Goal: Check status: Check status

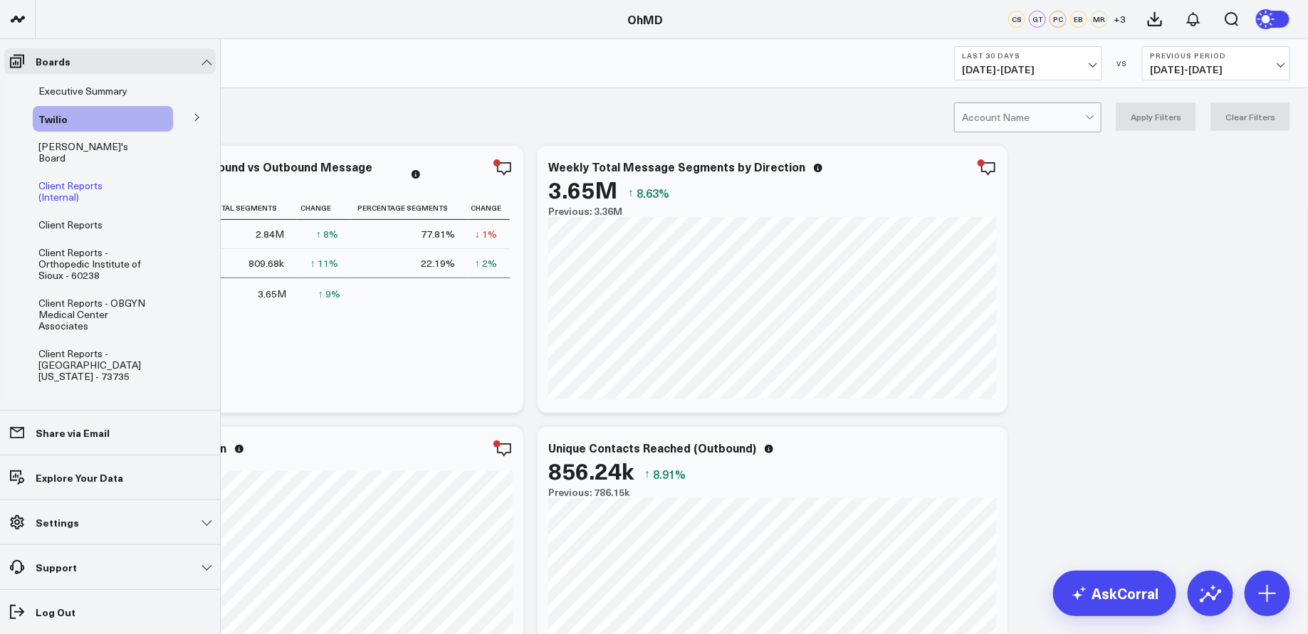
click at [103, 179] on span "Client Reports (Internal)" at bounding box center [70, 191] width 64 height 25
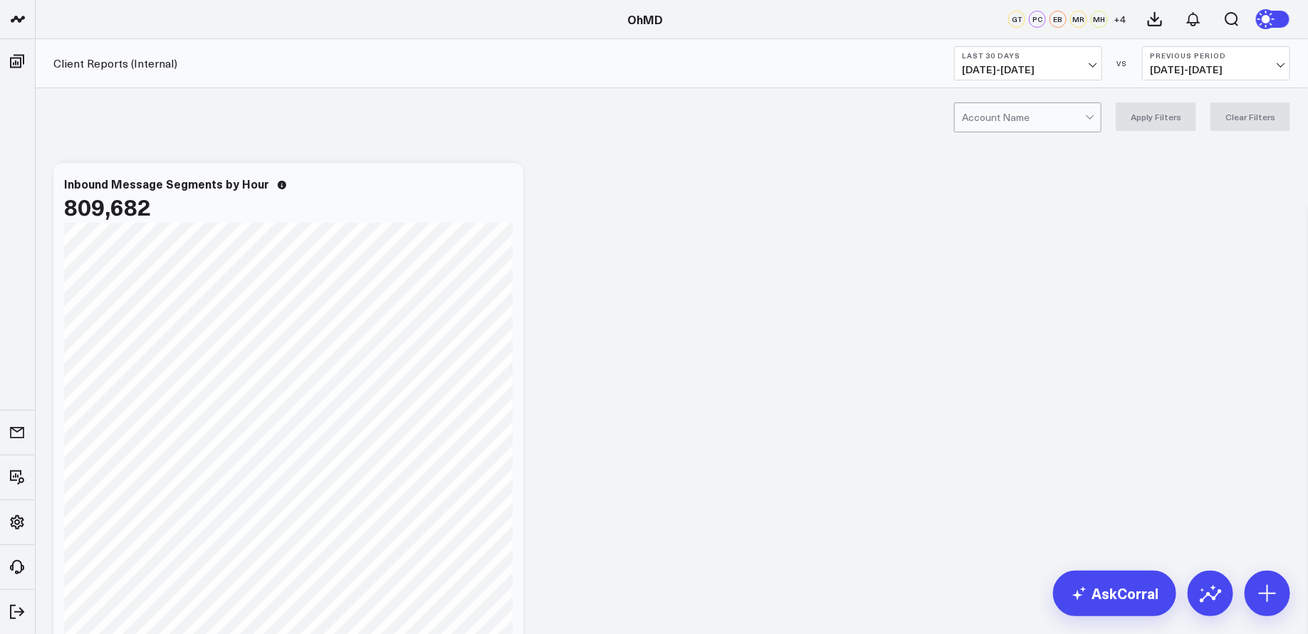
click at [995, 120] on div at bounding box center [1023, 117] width 123 height 28
type input "protea"
click at [1051, 137] on div "[GEOGRAPHIC_DATA] - 62989" at bounding box center [1028, 153] width 146 height 40
click at [1189, 125] on button "Apply Filters" at bounding box center [1156, 117] width 80 height 28
click at [1074, 53] on b "Last 30 Days" at bounding box center [1028, 55] width 132 height 9
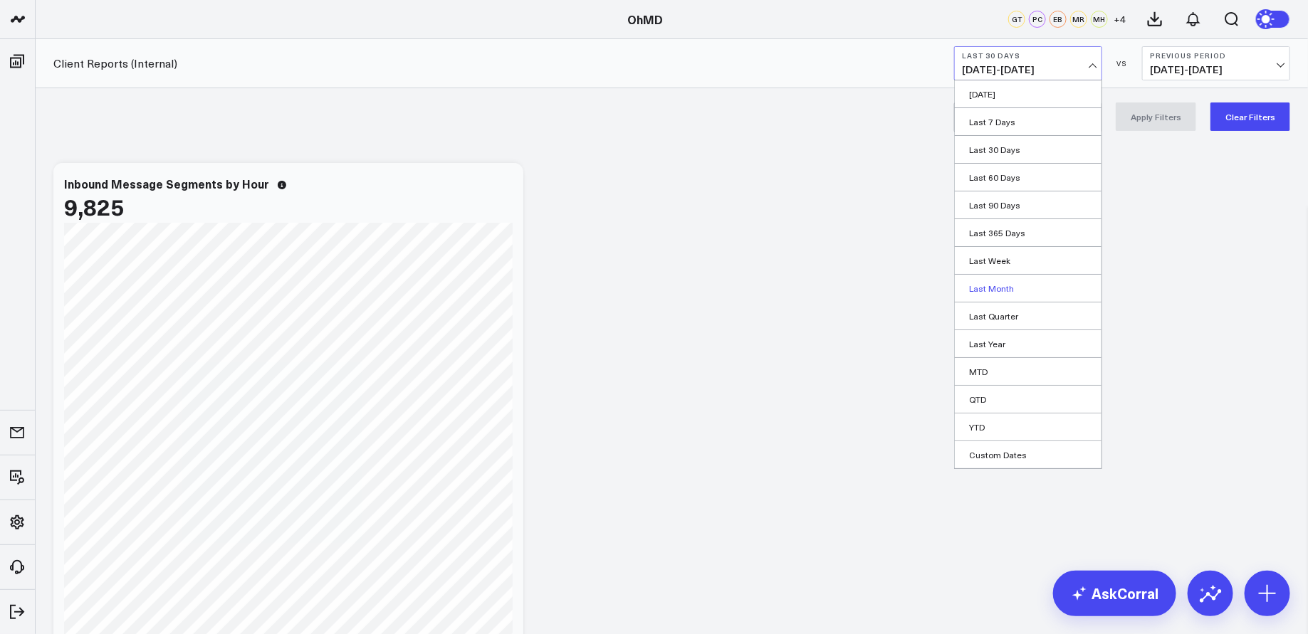
click at [1014, 283] on link "Last Month" at bounding box center [1028, 288] width 147 height 27
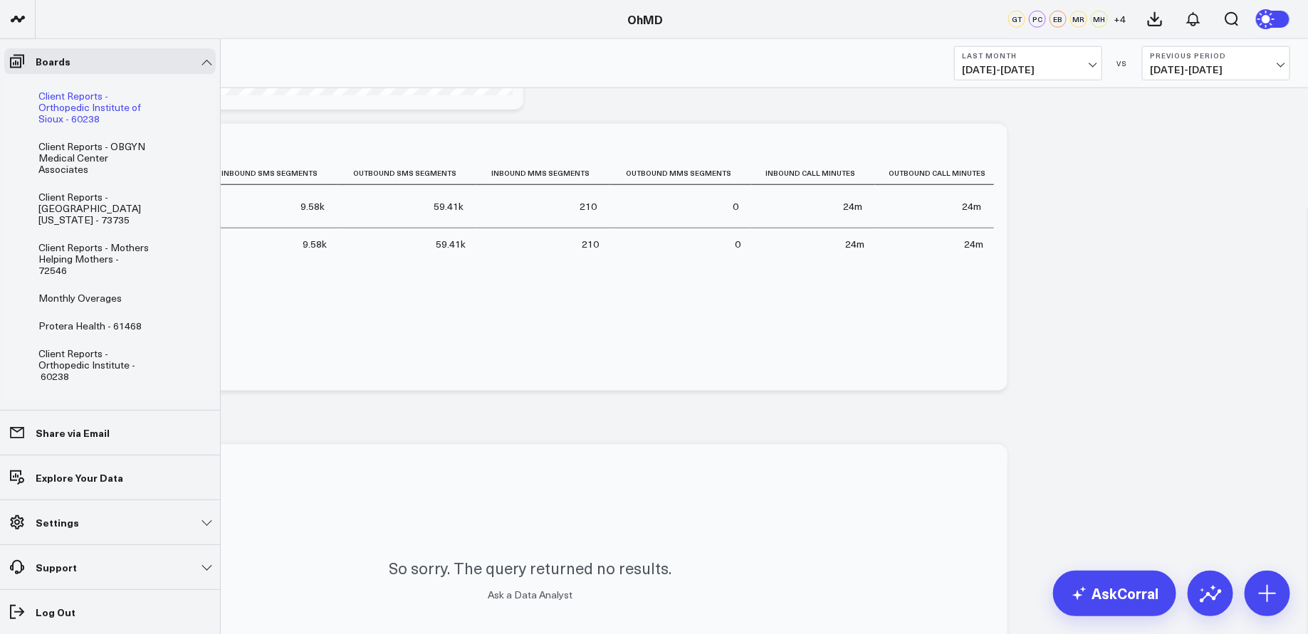
scroll to position [167, 0]
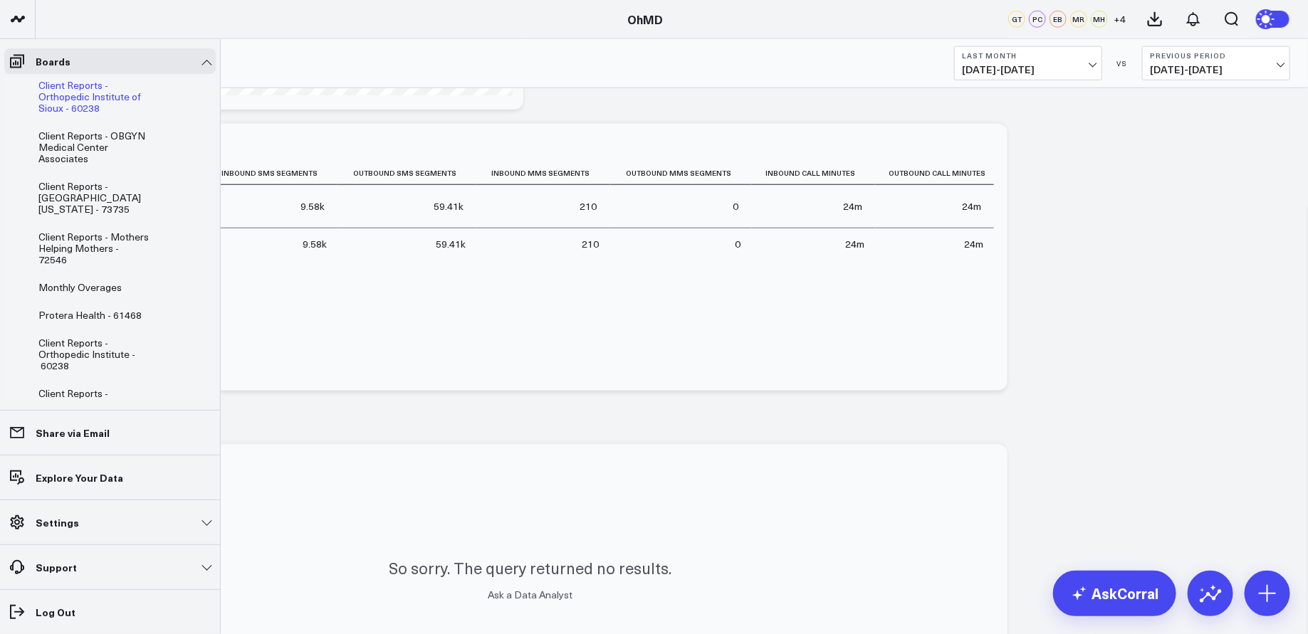
click at [78, 281] on span "Monthly Overages" at bounding box center [79, 288] width 83 height 14
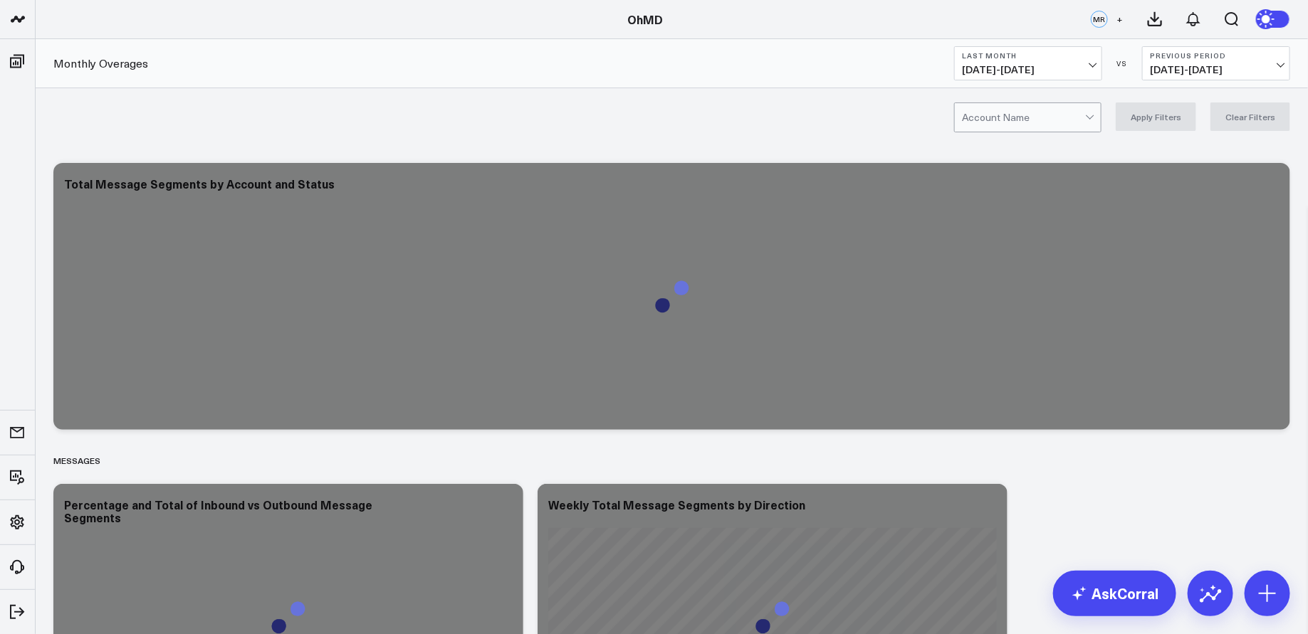
click at [1029, 123] on div at bounding box center [1023, 117] width 123 height 28
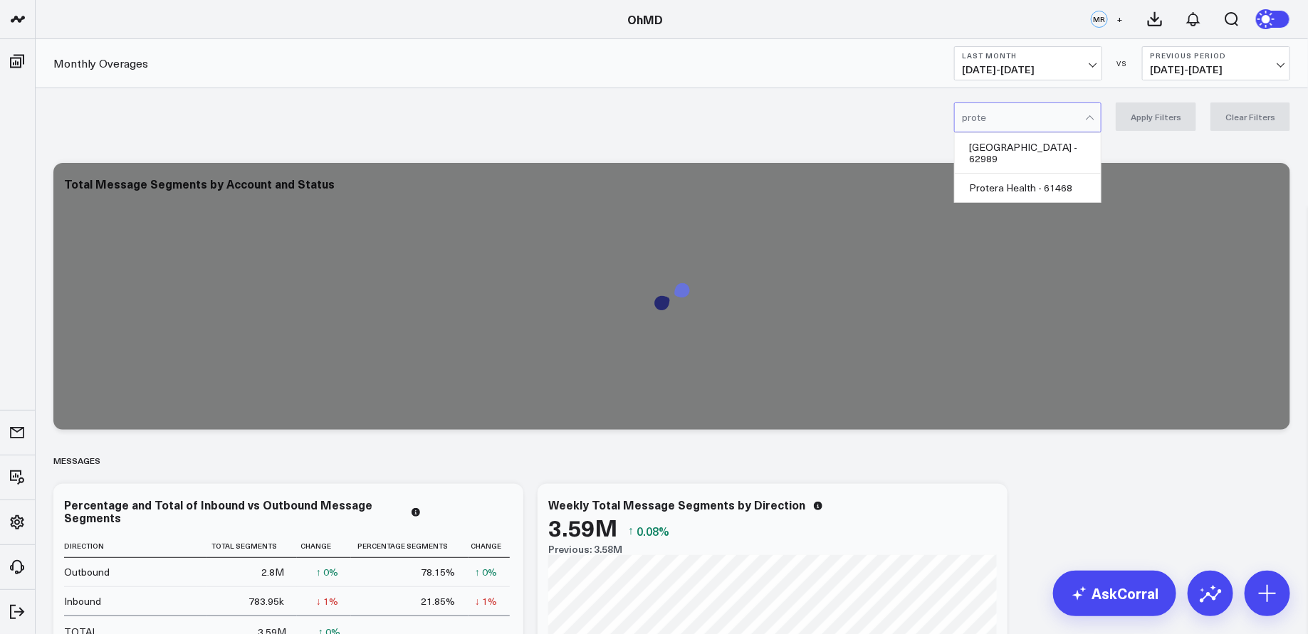
type input "protea"
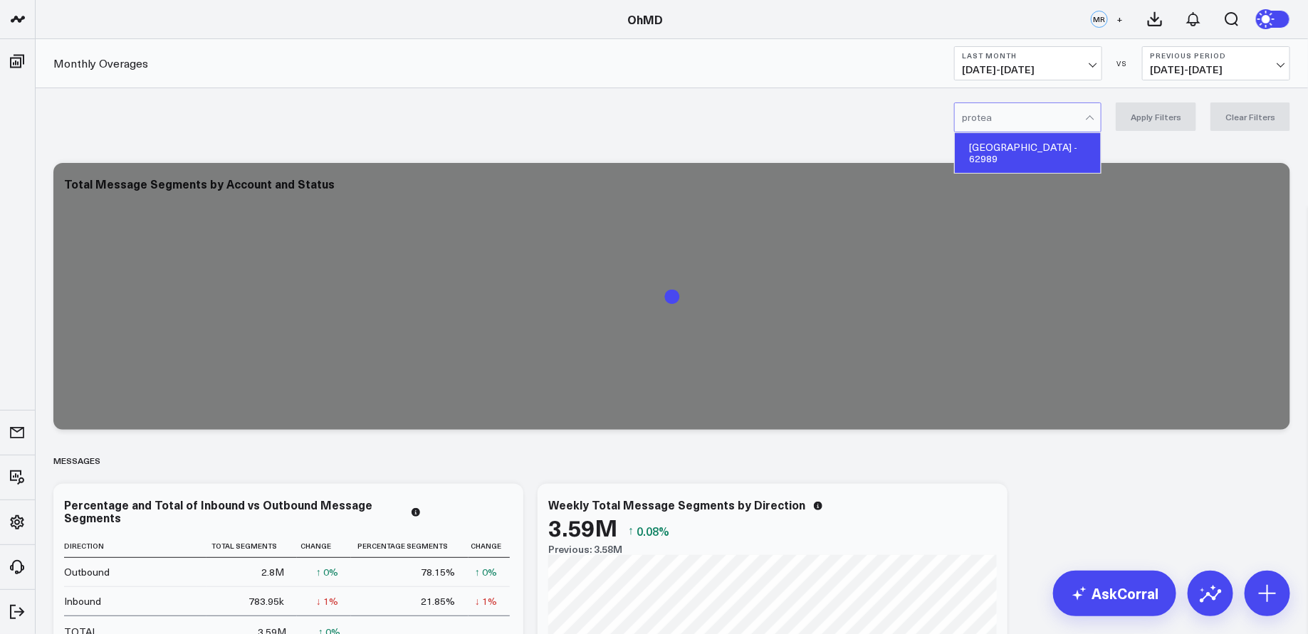
click at [1062, 143] on div "[GEOGRAPHIC_DATA] - 62989" at bounding box center [1028, 153] width 146 height 40
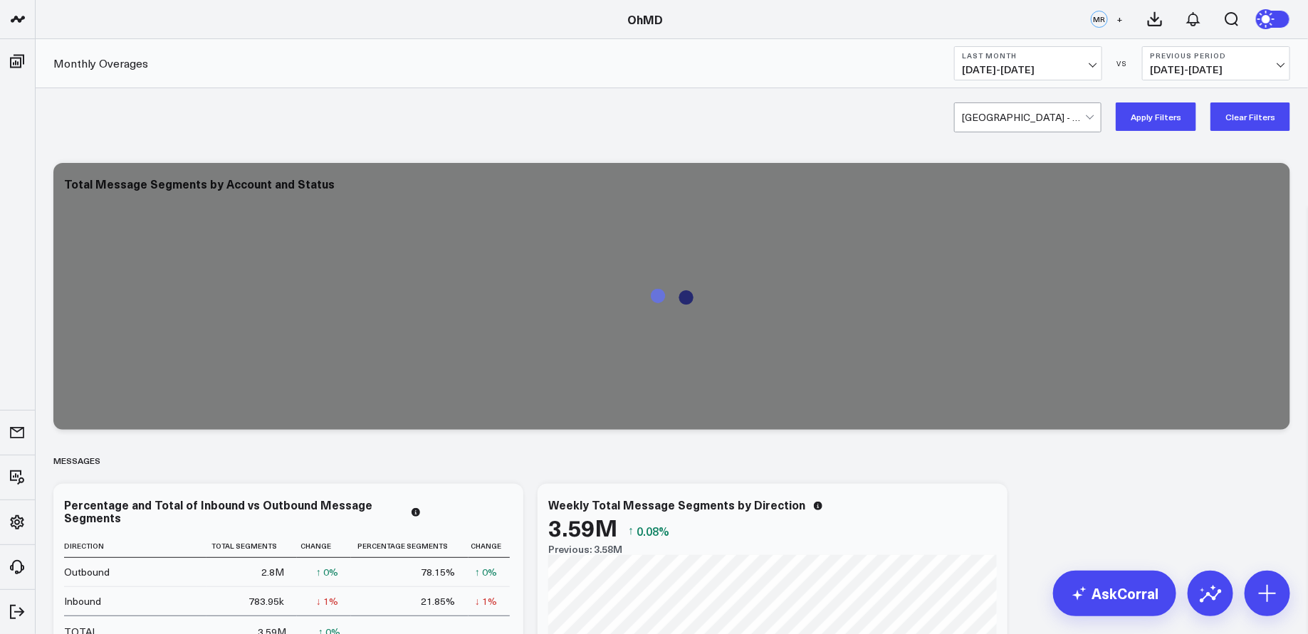
click at [1150, 111] on button "Apply Filters" at bounding box center [1156, 117] width 80 height 28
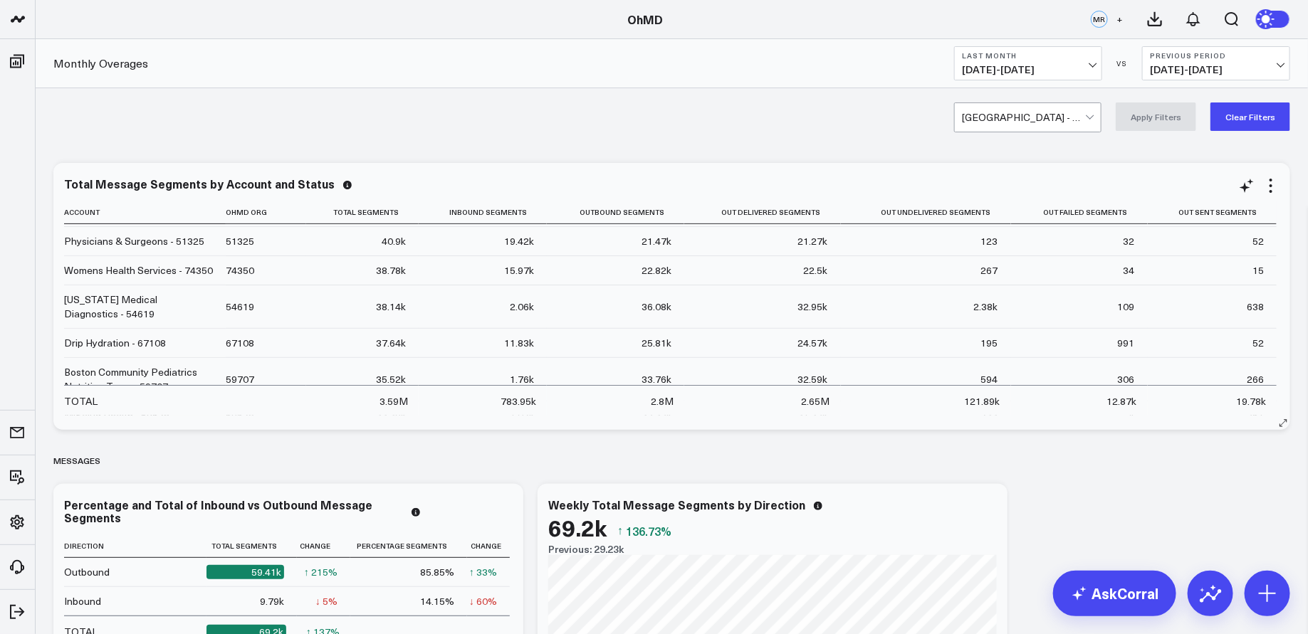
scroll to position [318, 0]
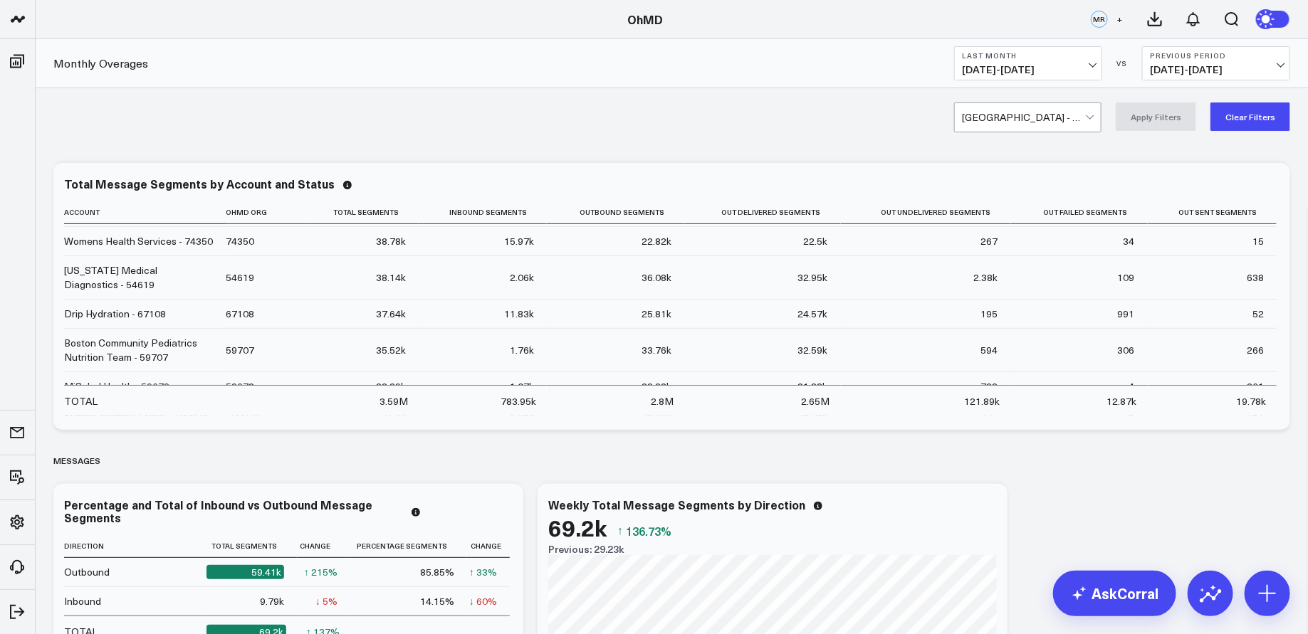
click at [1009, 120] on div at bounding box center [1023, 117] width 123 height 28
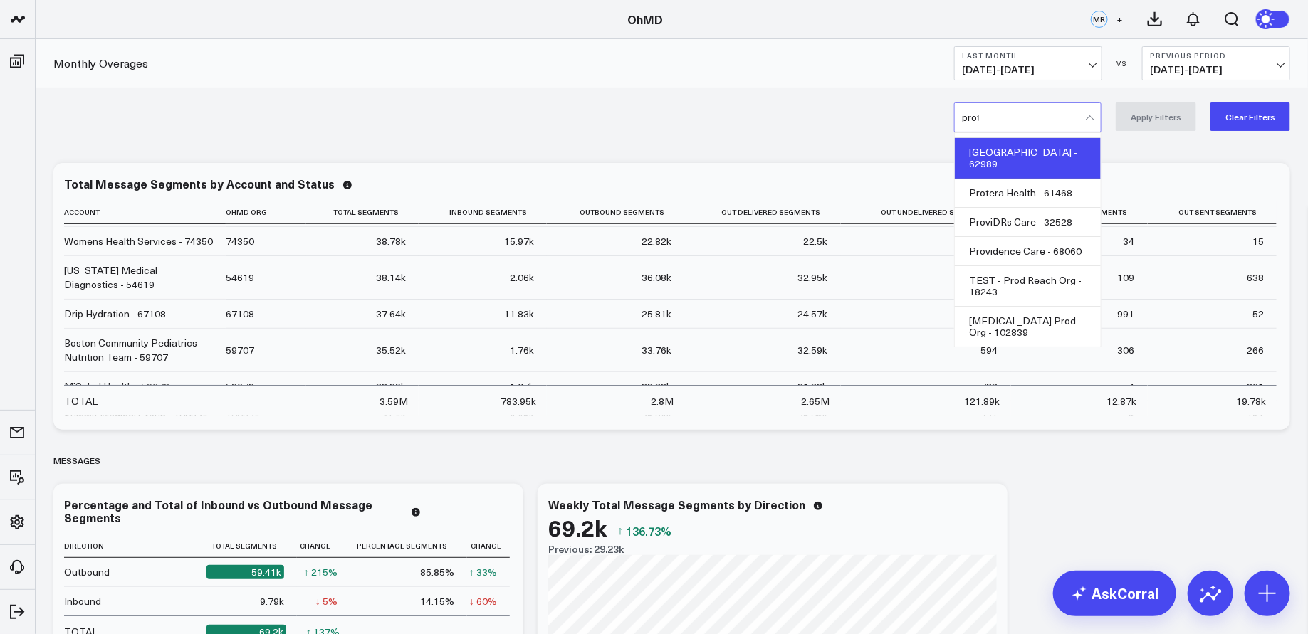
scroll to position [0, 0]
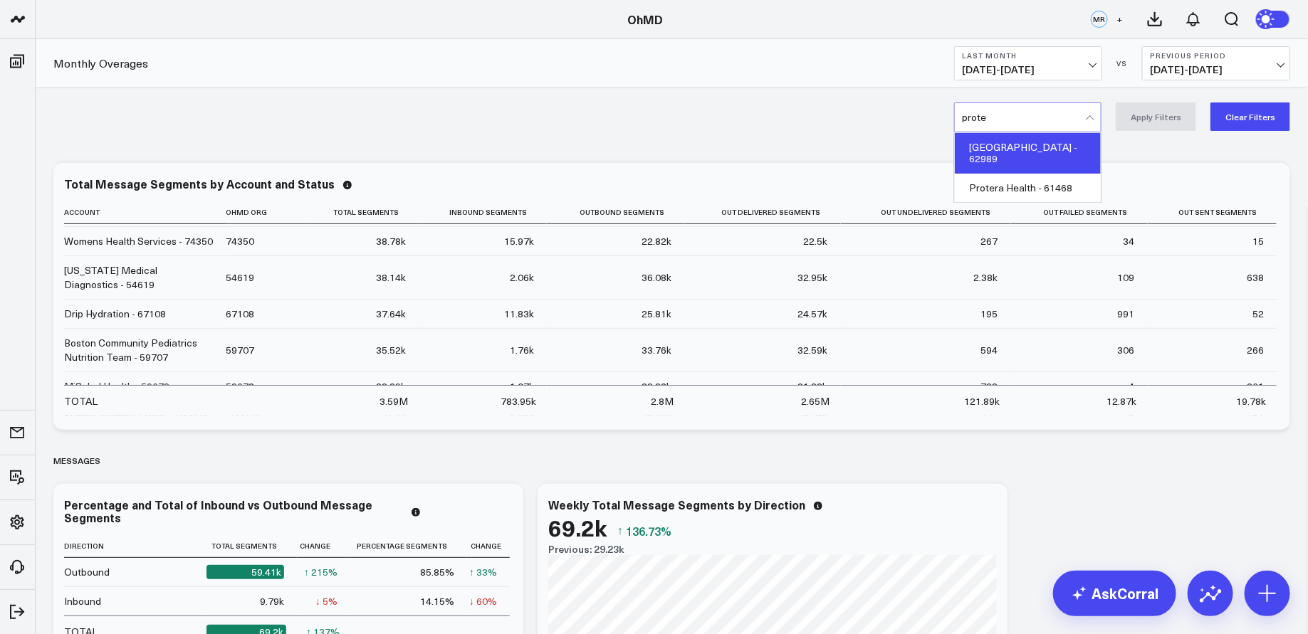
type input "protea"
click at [1024, 156] on div "[GEOGRAPHIC_DATA] - 62989" at bounding box center [1028, 153] width 146 height 40
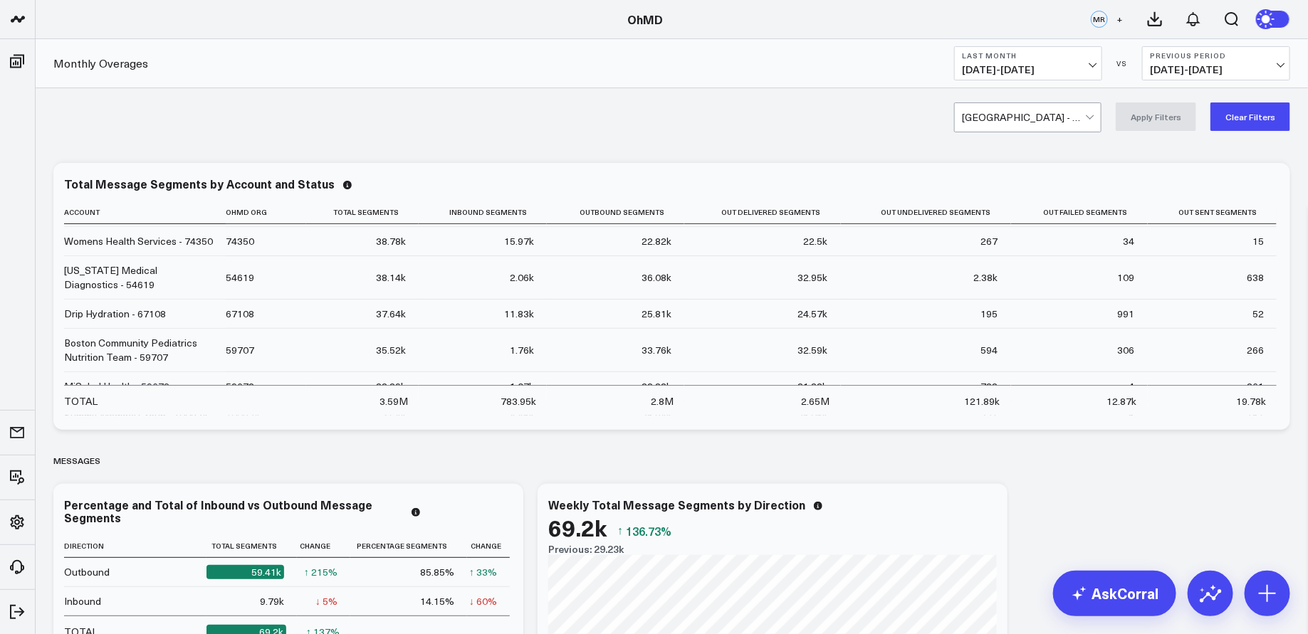
click at [802, 120] on div "[GEOGRAPHIC_DATA] - 62989 Apply Filters Clear Filters" at bounding box center [672, 116] width 1272 height 57
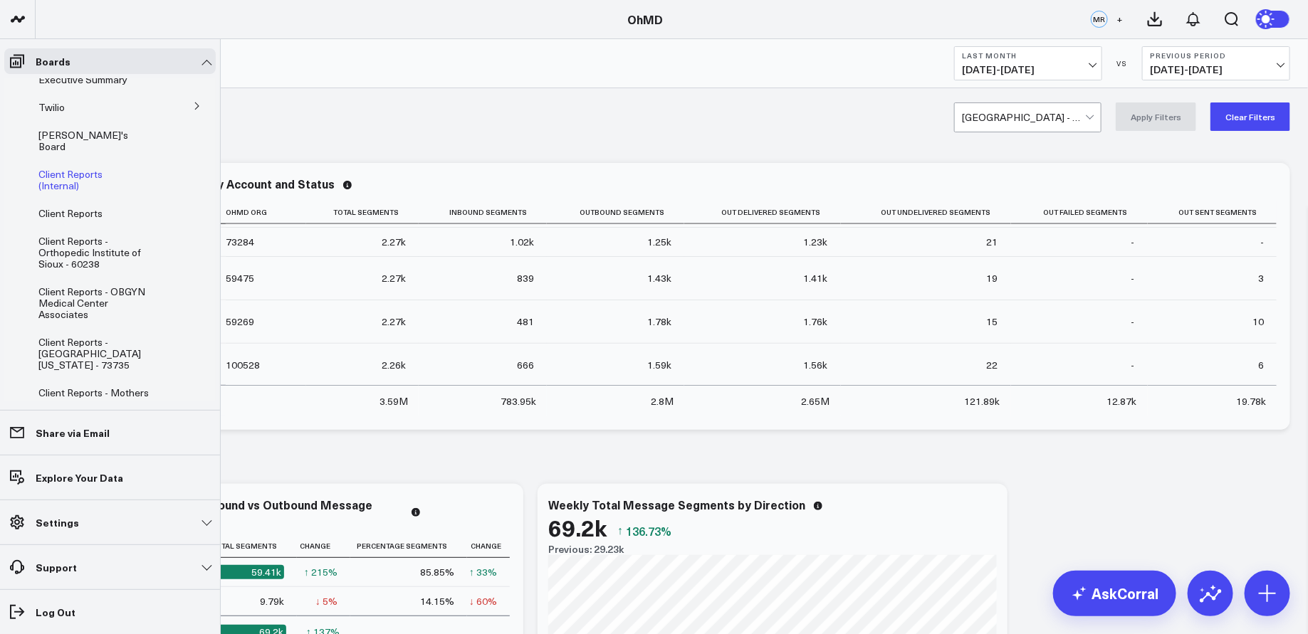
scroll to position [9, 0]
click at [103, 169] on span "Client Reports (Internal)" at bounding box center [70, 181] width 64 height 25
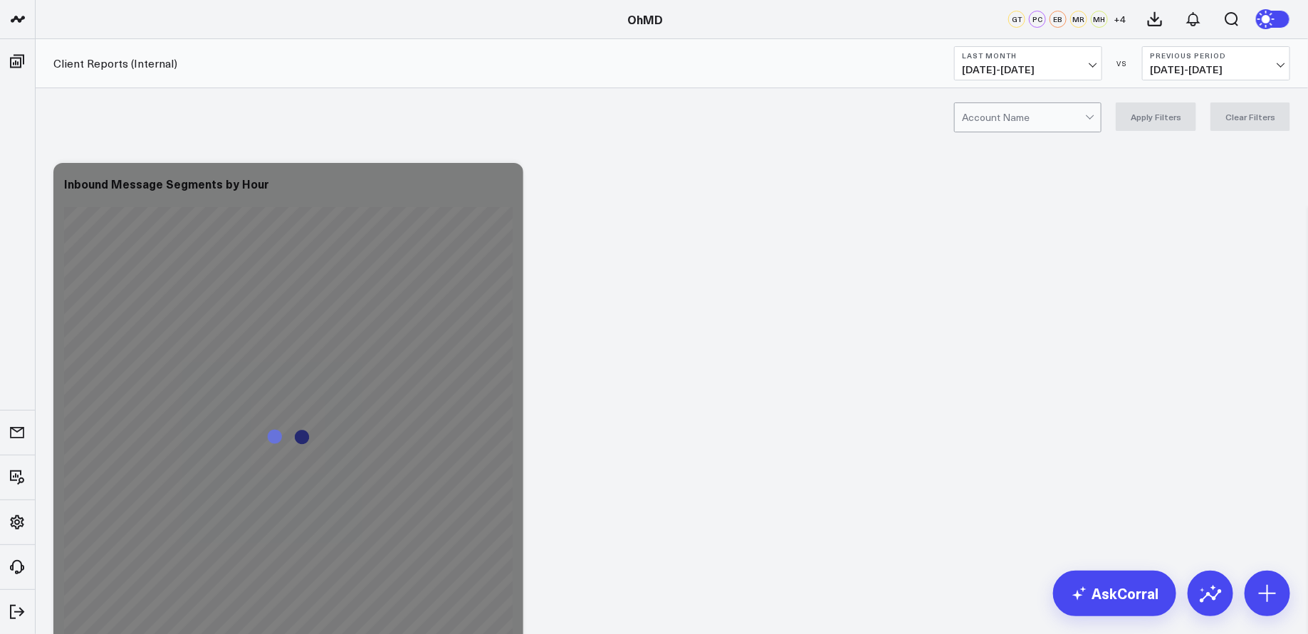
click at [1025, 111] on div at bounding box center [1023, 117] width 123 height 28
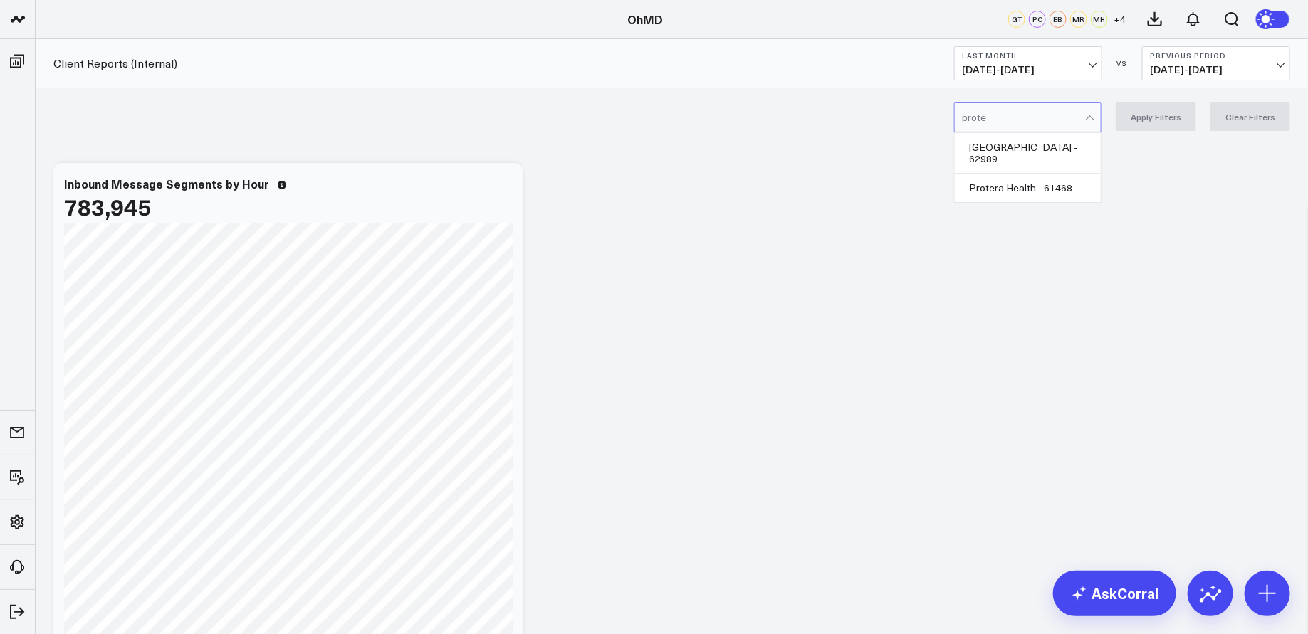
type input "protea"
click at [1057, 150] on div "[GEOGRAPHIC_DATA] - 62989" at bounding box center [1028, 153] width 146 height 40
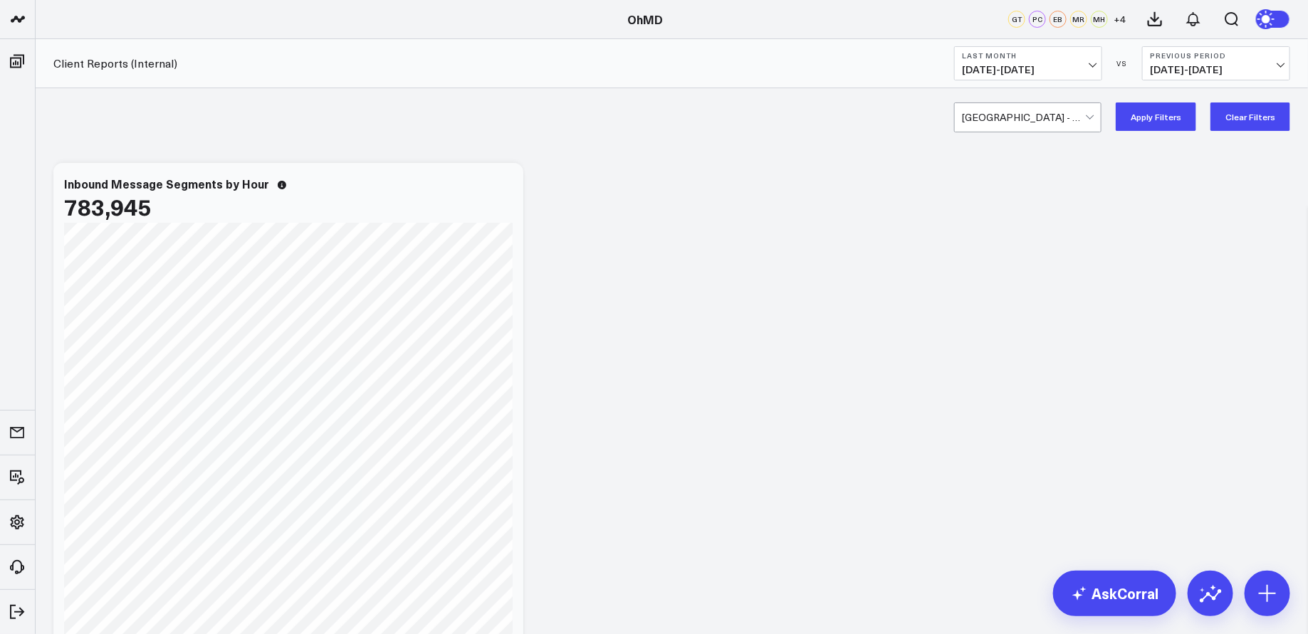
click at [1148, 115] on button "Apply Filters" at bounding box center [1156, 117] width 80 height 28
click at [1078, 55] on b "Last Month" at bounding box center [1028, 55] width 132 height 9
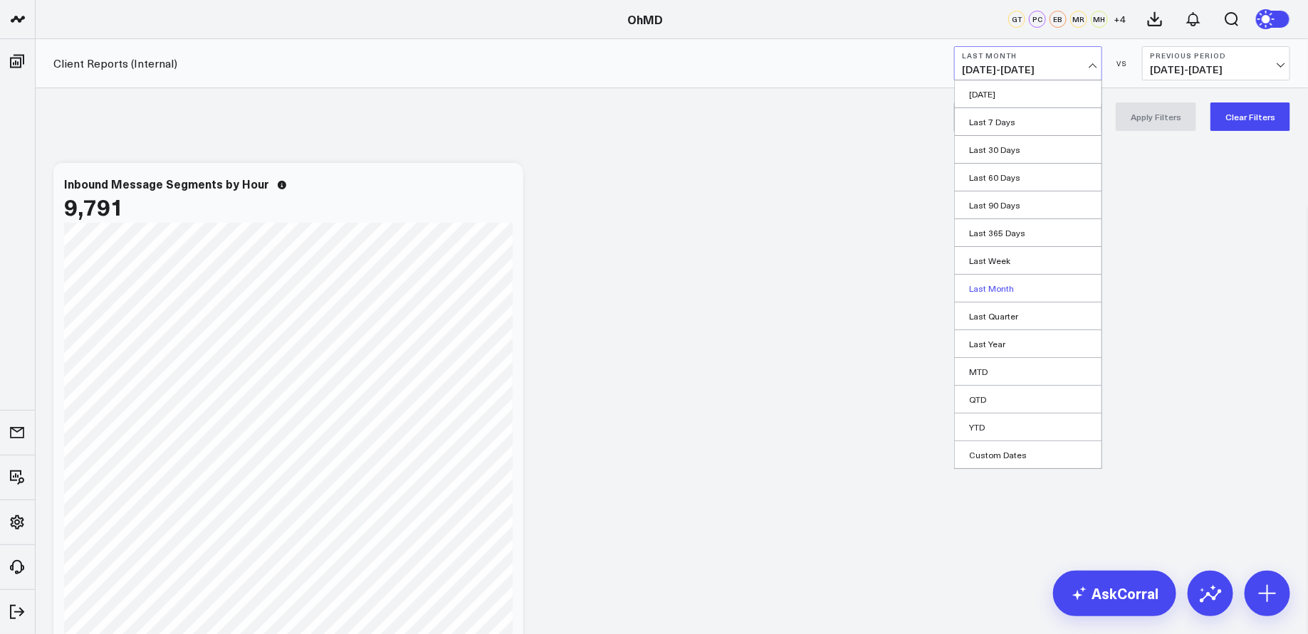
click at [1002, 285] on link "Last Month" at bounding box center [1028, 288] width 147 height 27
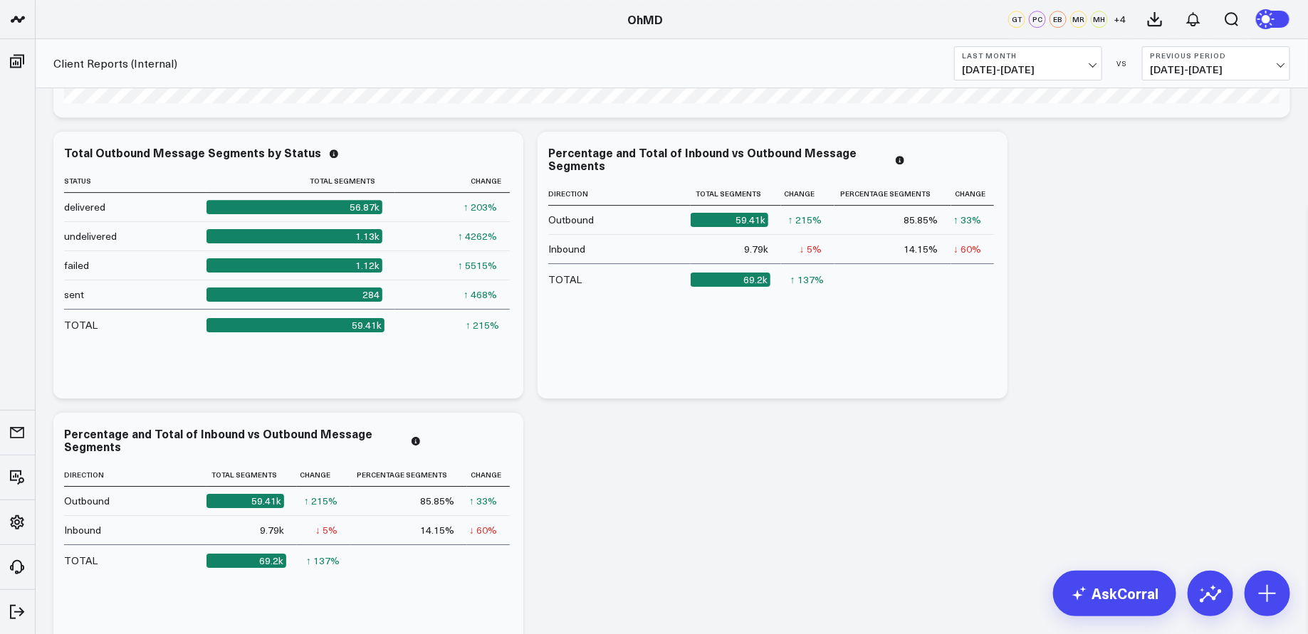
scroll to position [2090, 0]
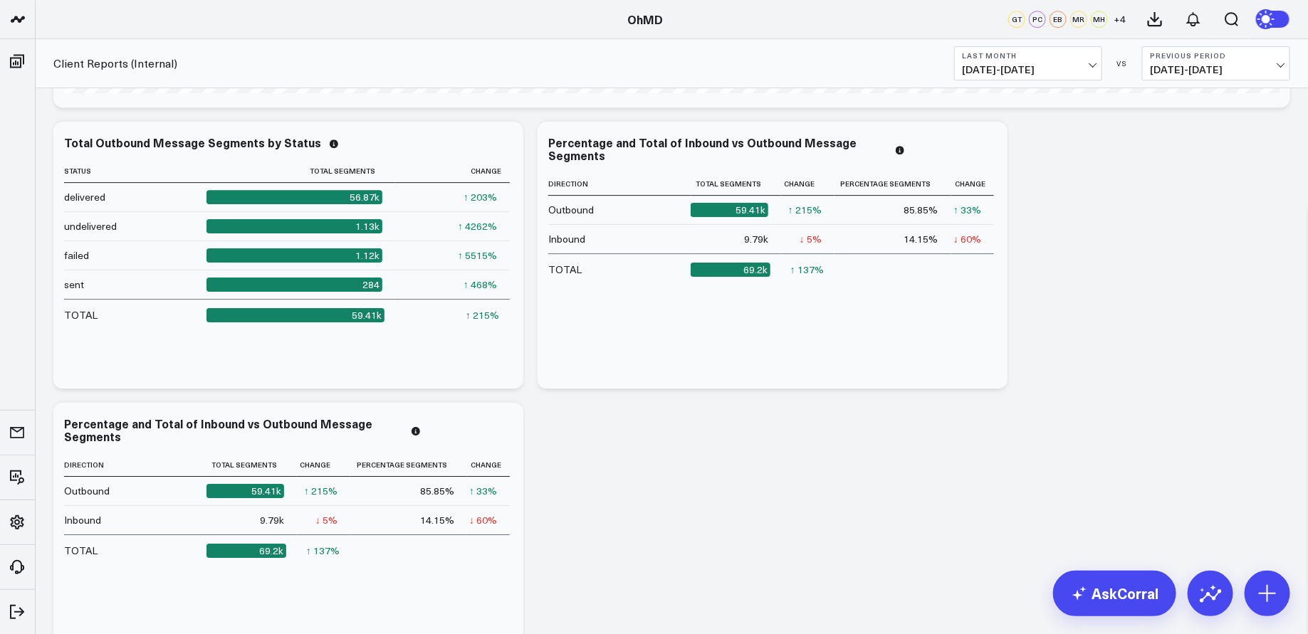
click at [1033, 68] on span "[DATE] - [DATE]" at bounding box center [1028, 69] width 132 height 11
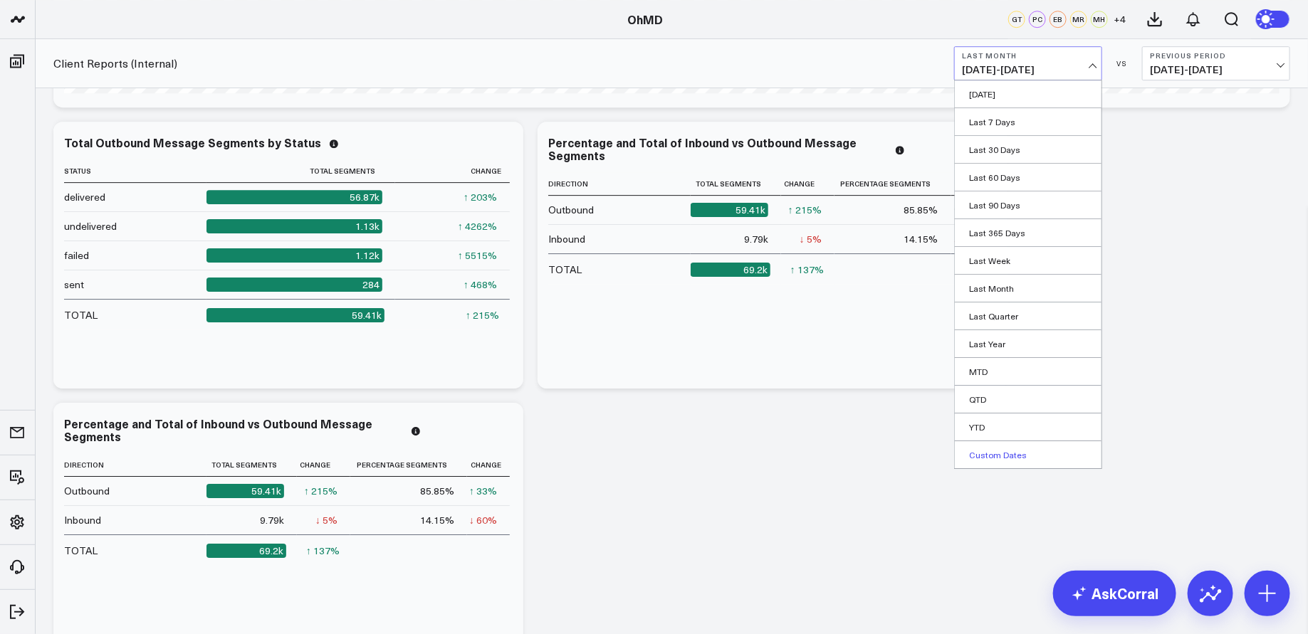
click at [1006, 447] on link "Custom Dates" at bounding box center [1028, 454] width 147 height 27
select select "8"
select select "2025"
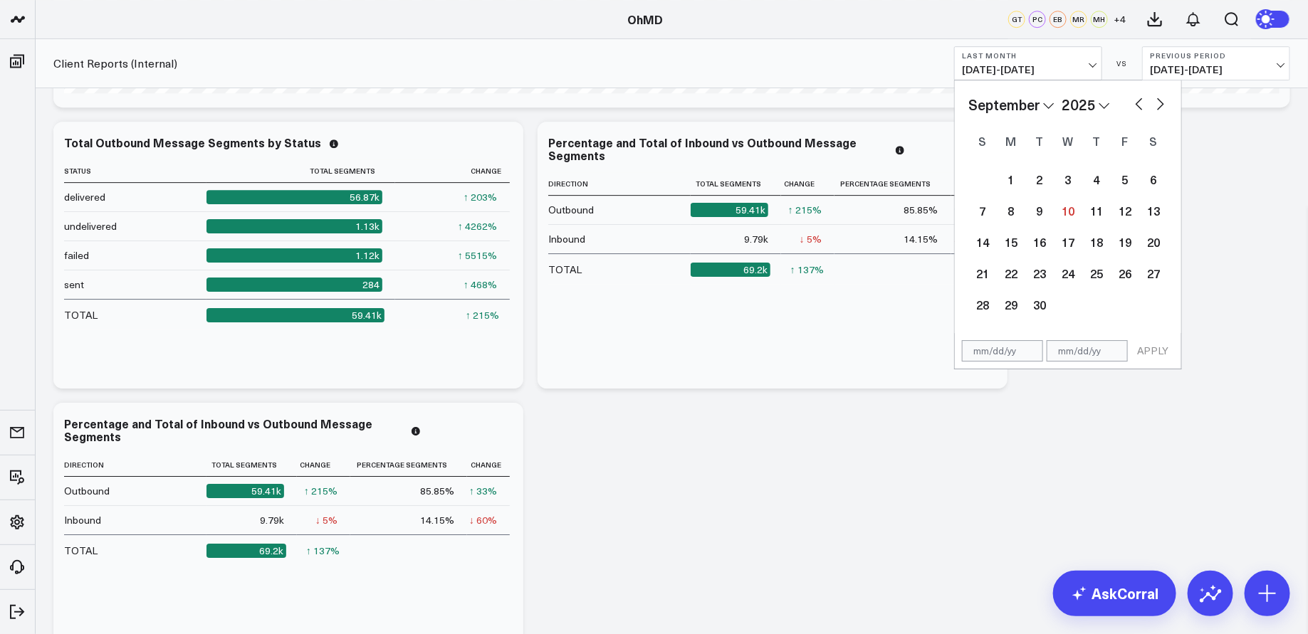
click at [1138, 104] on button "button" at bounding box center [1139, 102] width 14 height 17
select select "7"
select select "2025"
click at [1138, 104] on button "button" at bounding box center [1139, 102] width 14 height 17
select select "6"
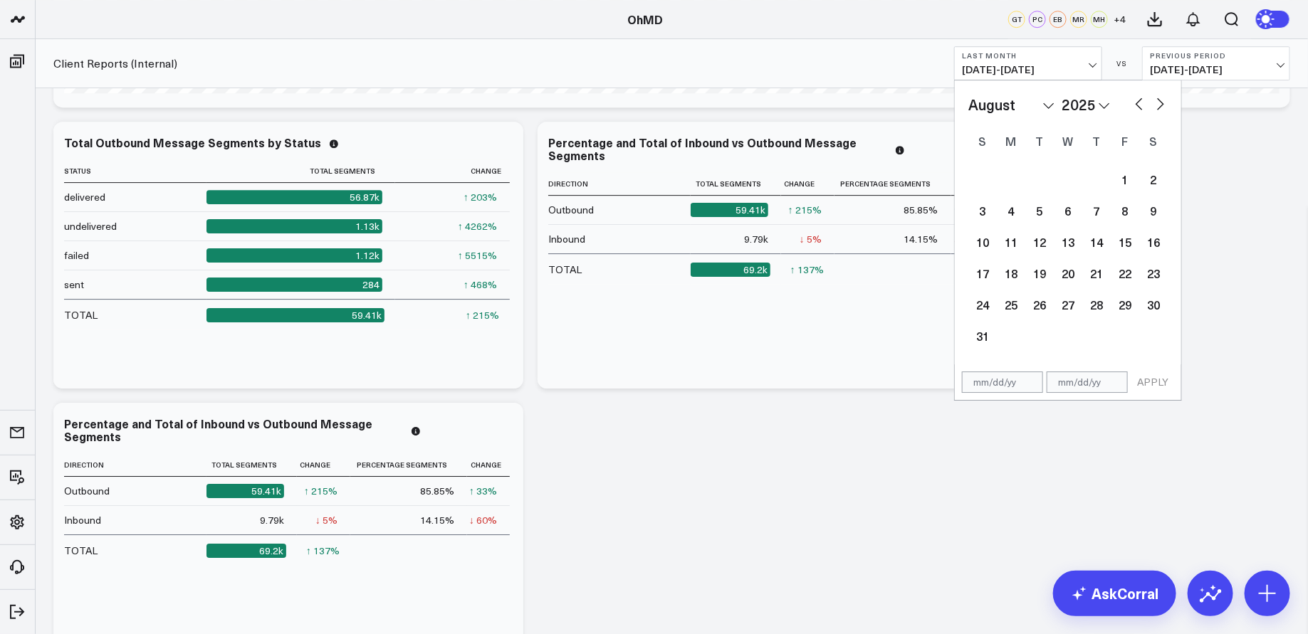
select select "2025"
click at [1041, 174] on div "1" at bounding box center [1039, 179] width 28 height 28
type input "[DATE]"
select select "6"
select select "2025"
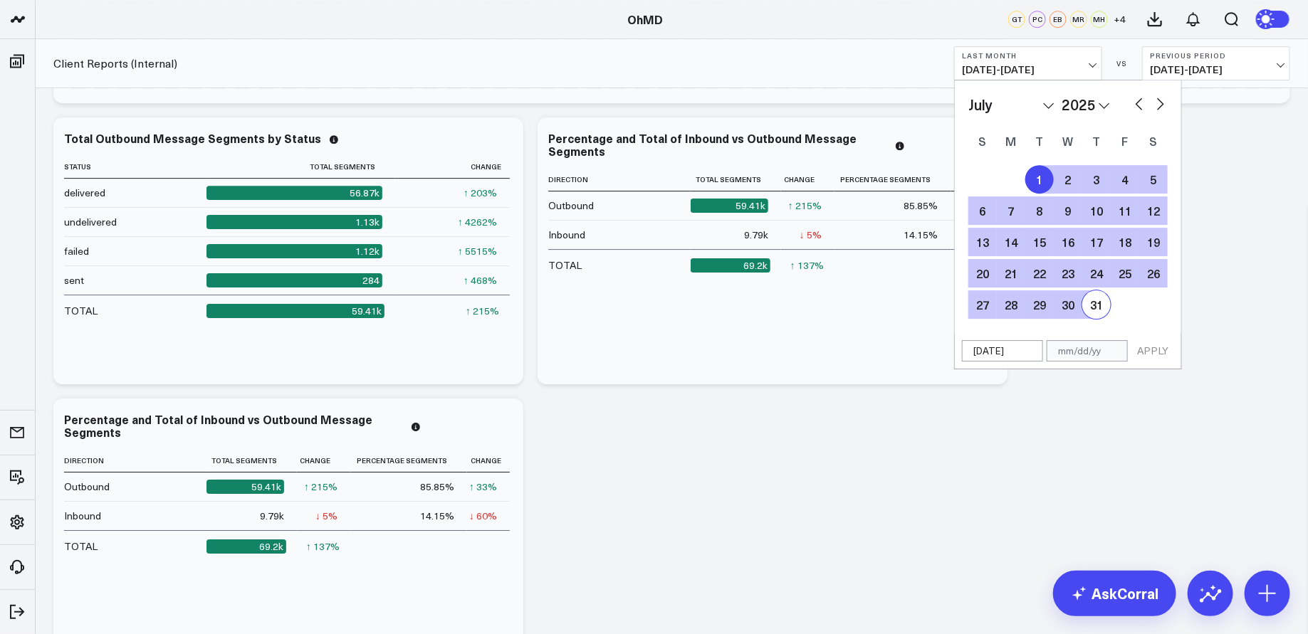
click at [1090, 295] on div "31" at bounding box center [1096, 304] width 28 height 28
type input "[DATE]"
select select "6"
select select "2025"
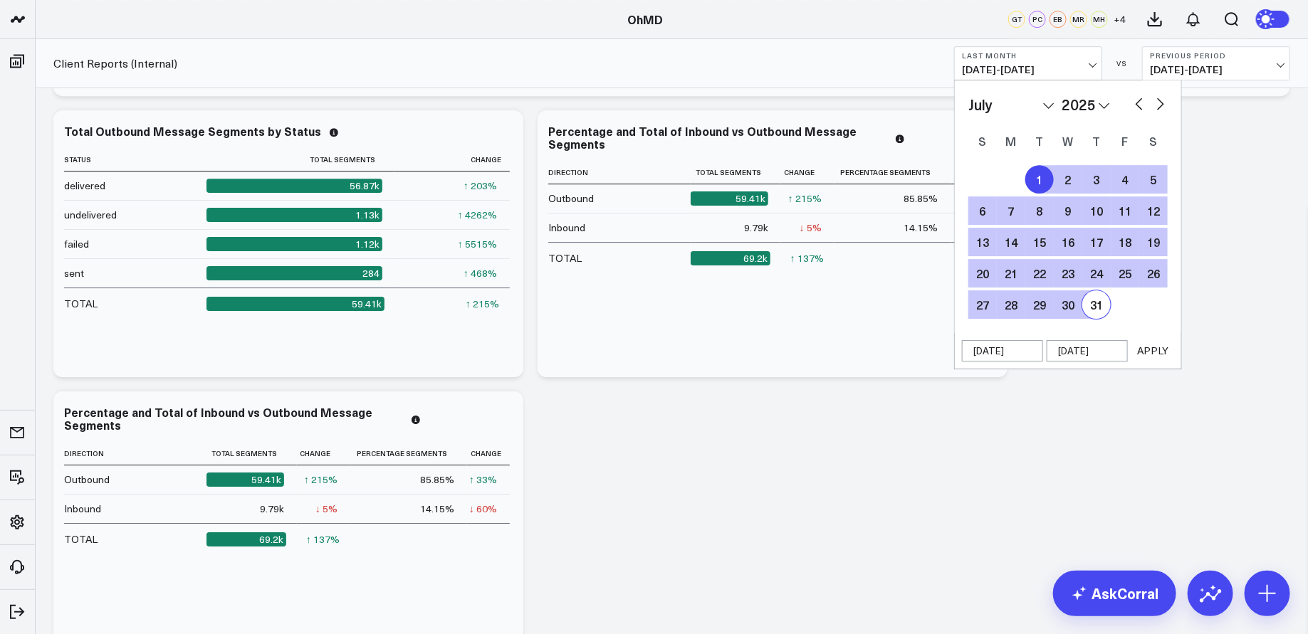
click at [1163, 351] on button "APPLY" at bounding box center [1152, 350] width 43 height 21
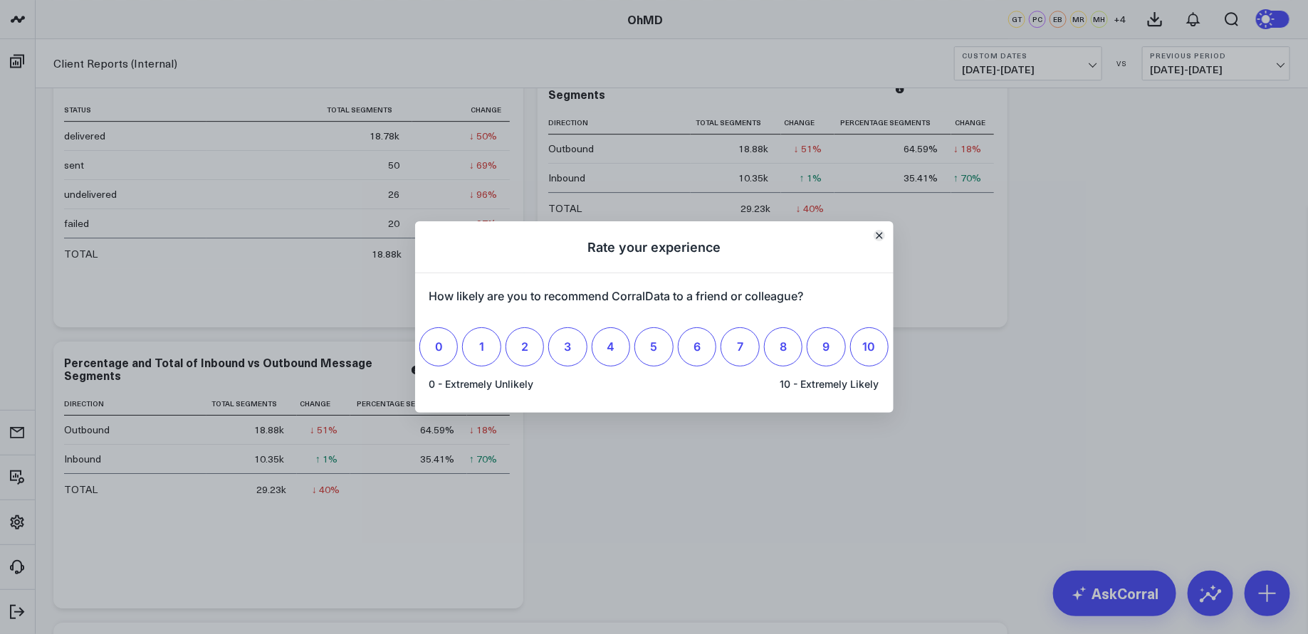
click at [878, 241] on button "Close" at bounding box center [879, 235] width 11 height 11
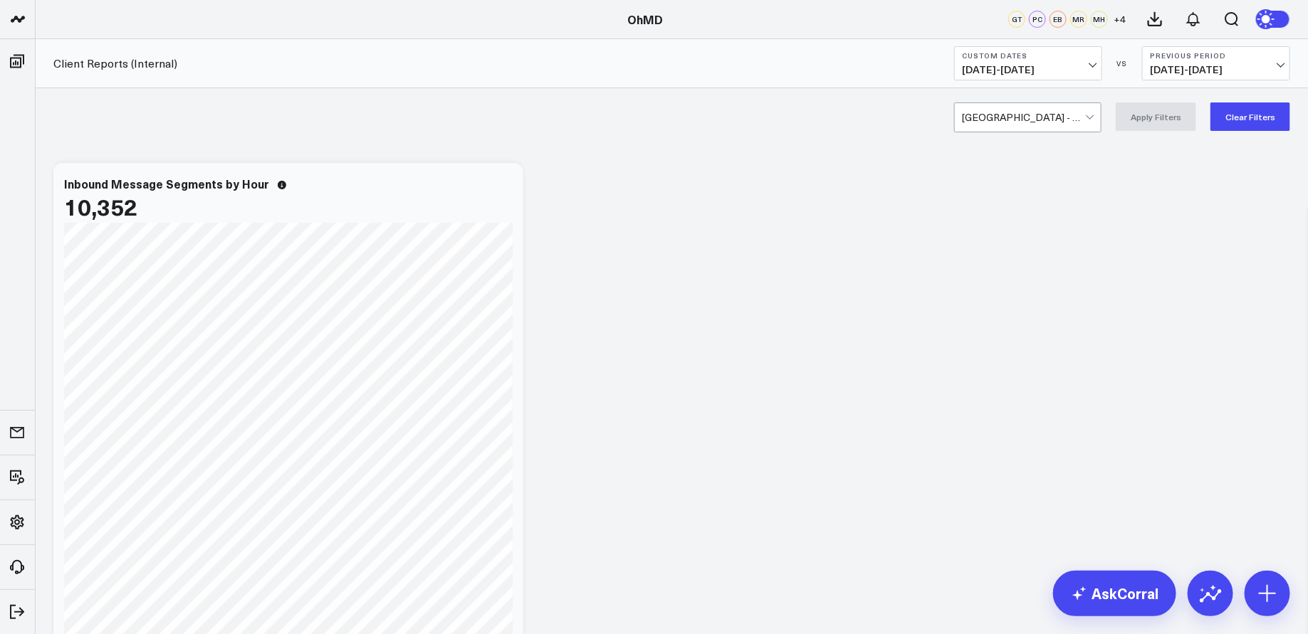
click at [1079, 62] on button "Custom Dates [DATE] - [DATE]" at bounding box center [1028, 63] width 148 height 34
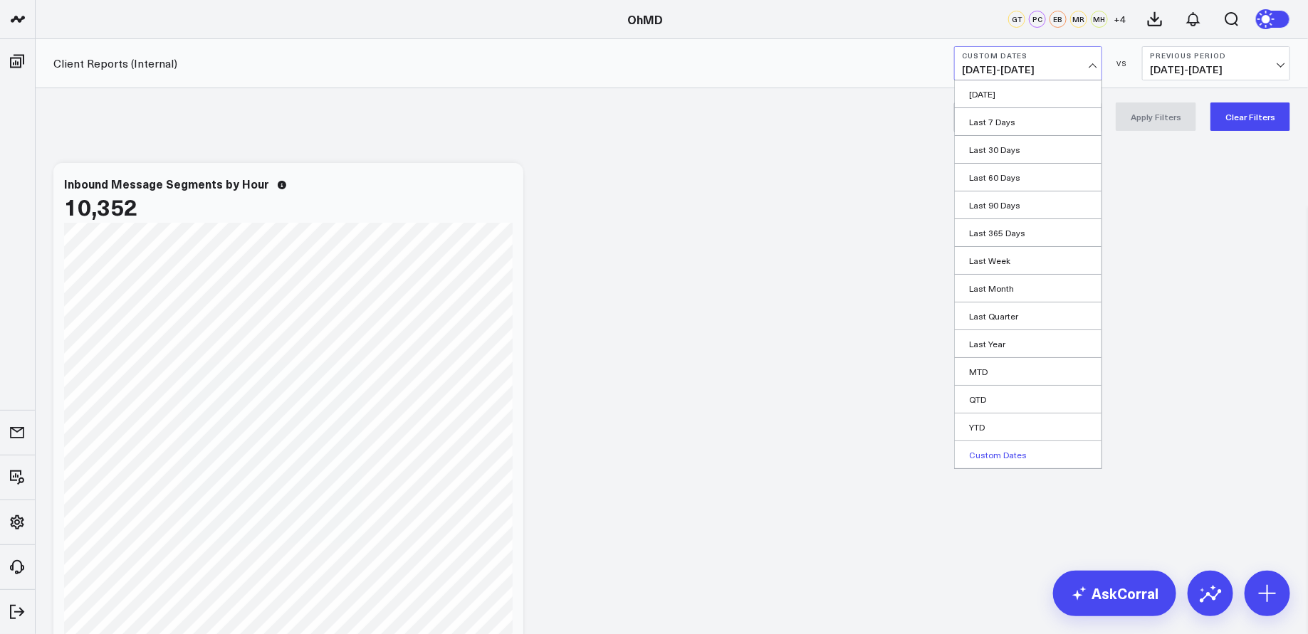
click at [1015, 455] on link "Custom Dates" at bounding box center [1028, 454] width 147 height 27
select select "8"
select select "2025"
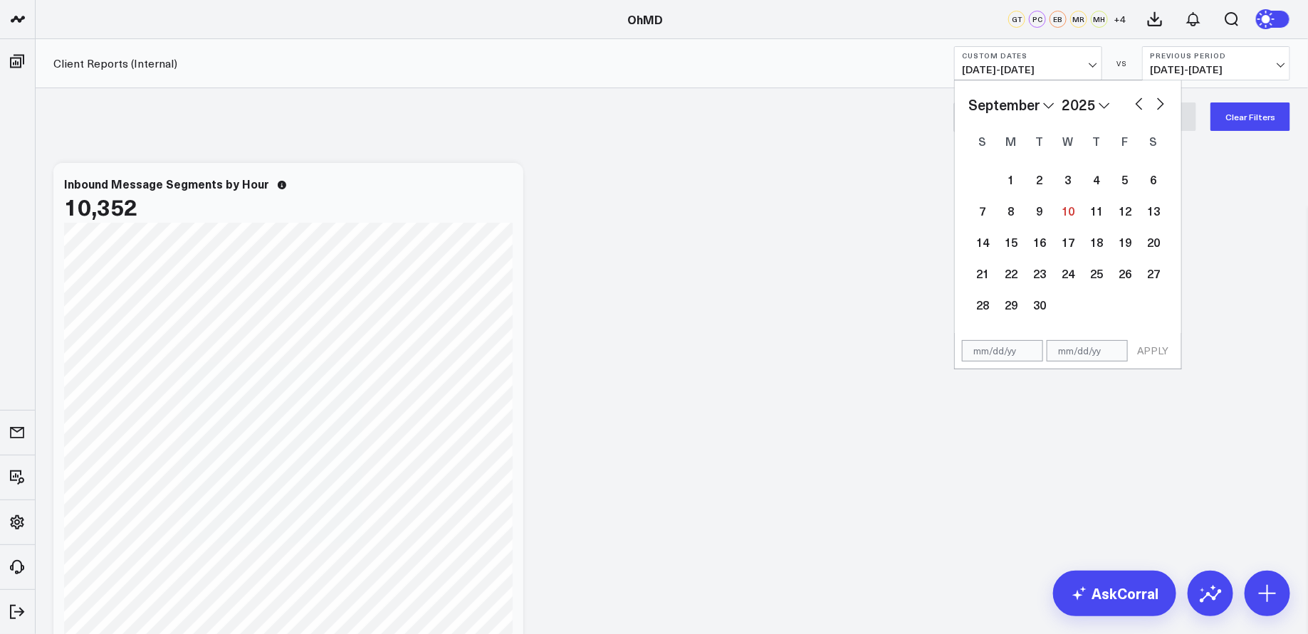
click at [1141, 100] on button "button" at bounding box center [1139, 102] width 14 height 17
select select "7"
select select "2025"
click at [1141, 100] on button "button" at bounding box center [1139, 102] width 14 height 17
select select "6"
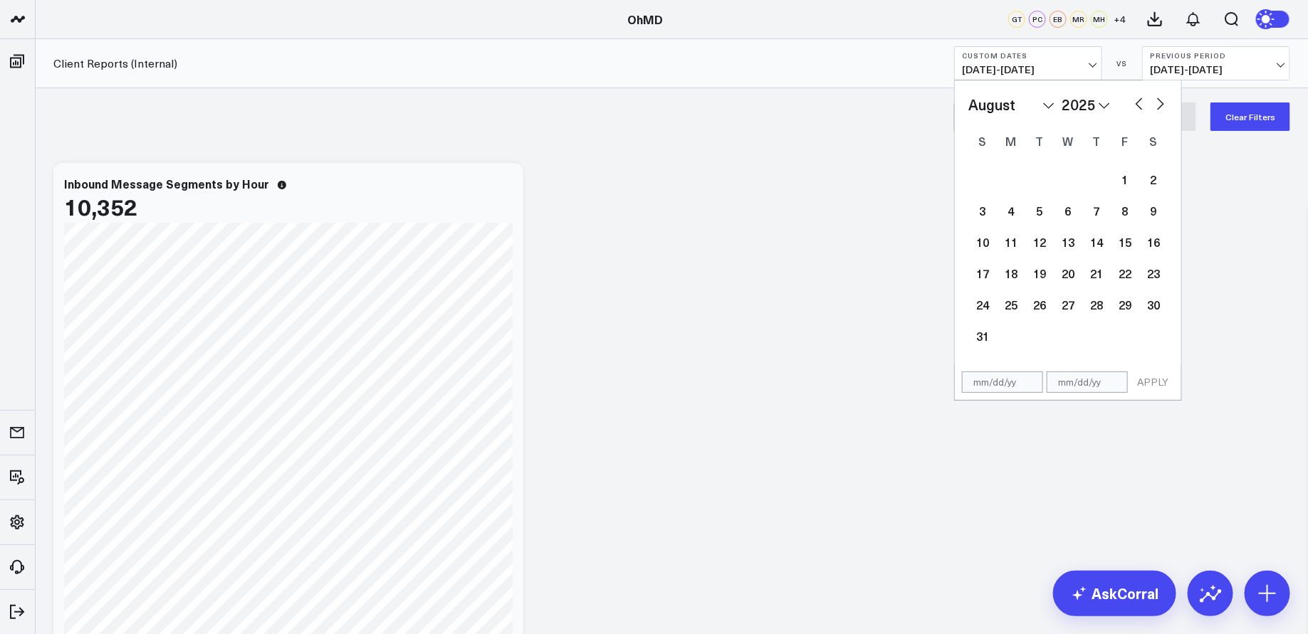
select select "2025"
click at [1044, 177] on div "1" at bounding box center [1039, 179] width 28 height 28
type input "[DATE]"
select select "6"
select select "2025"
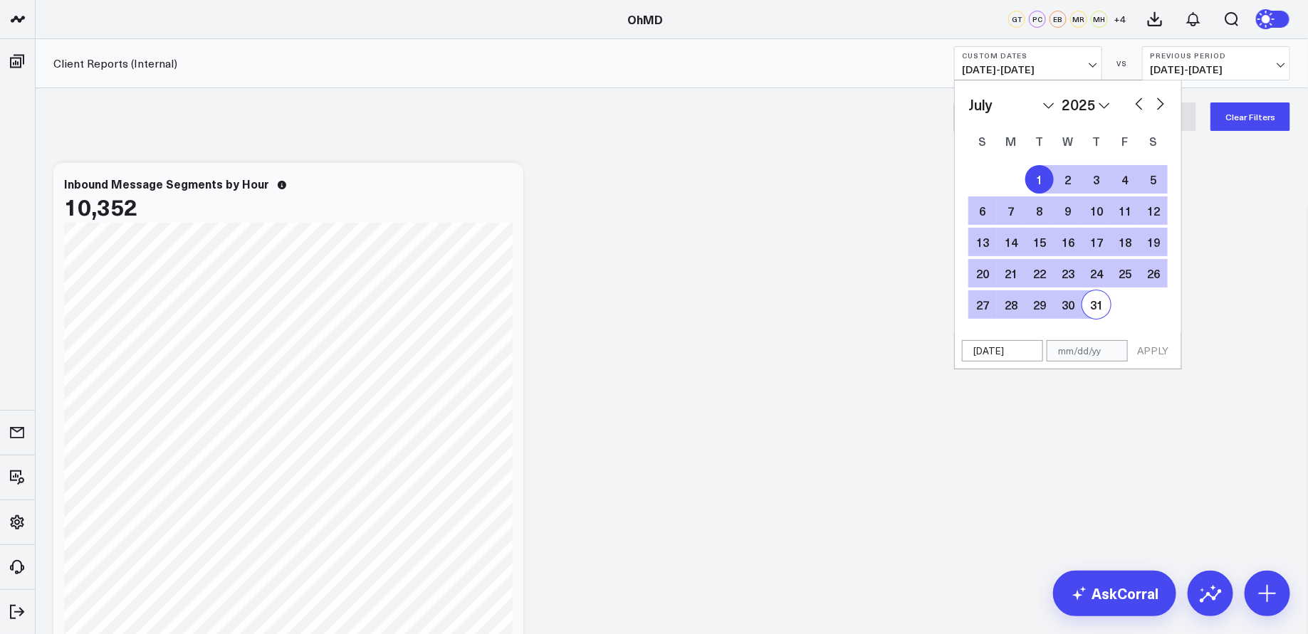
click at [1096, 302] on div "31" at bounding box center [1096, 304] width 28 height 28
type input "[DATE]"
select select "6"
select select "2025"
click at [1154, 351] on button "APPLY" at bounding box center [1152, 350] width 43 height 21
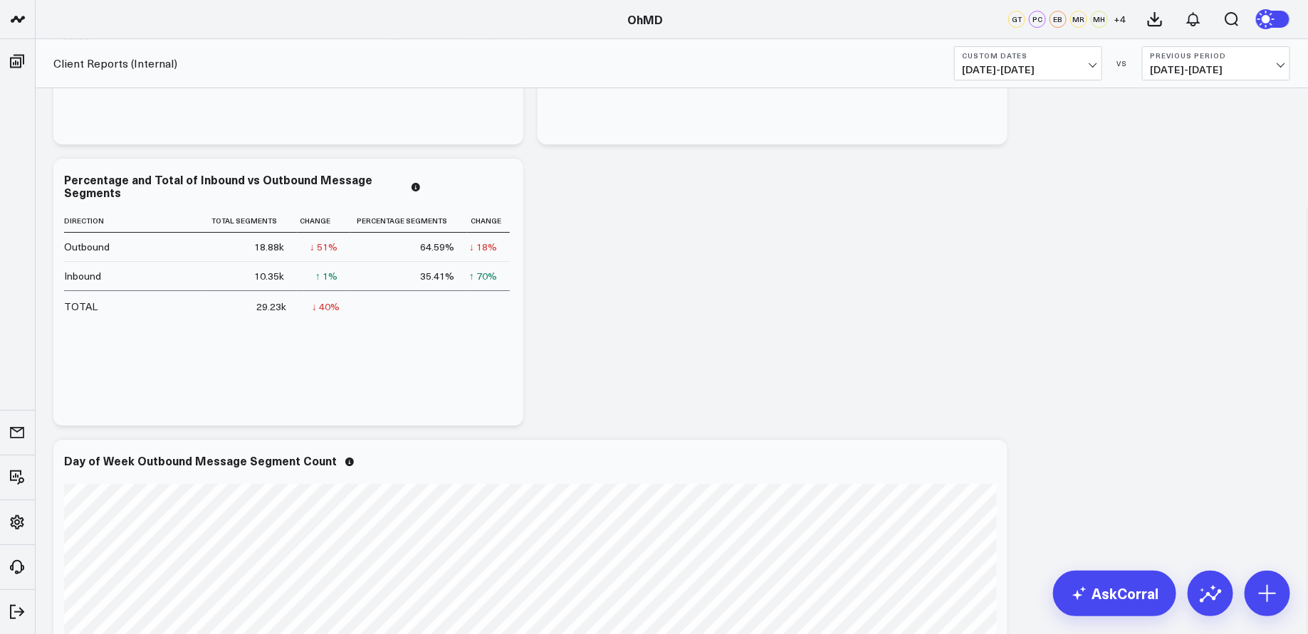
scroll to position [2344, 0]
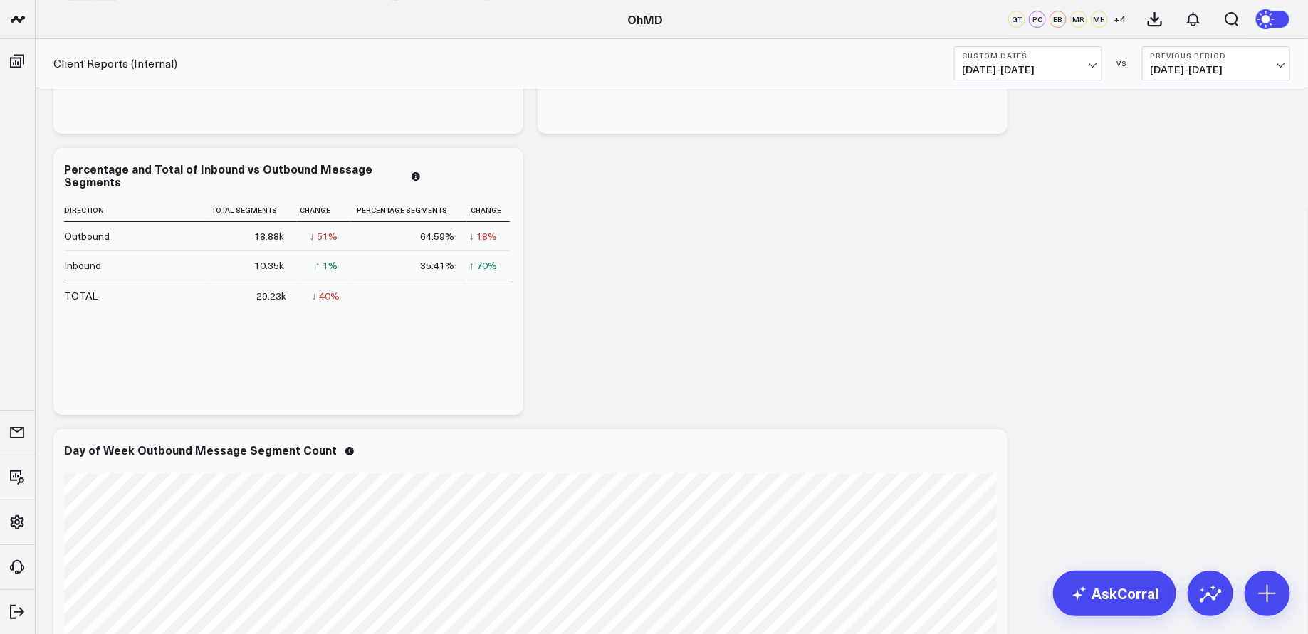
click at [1043, 64] on span "[DATE] - [DATE]" at bounding box center [1028, 69] width 132 height 11
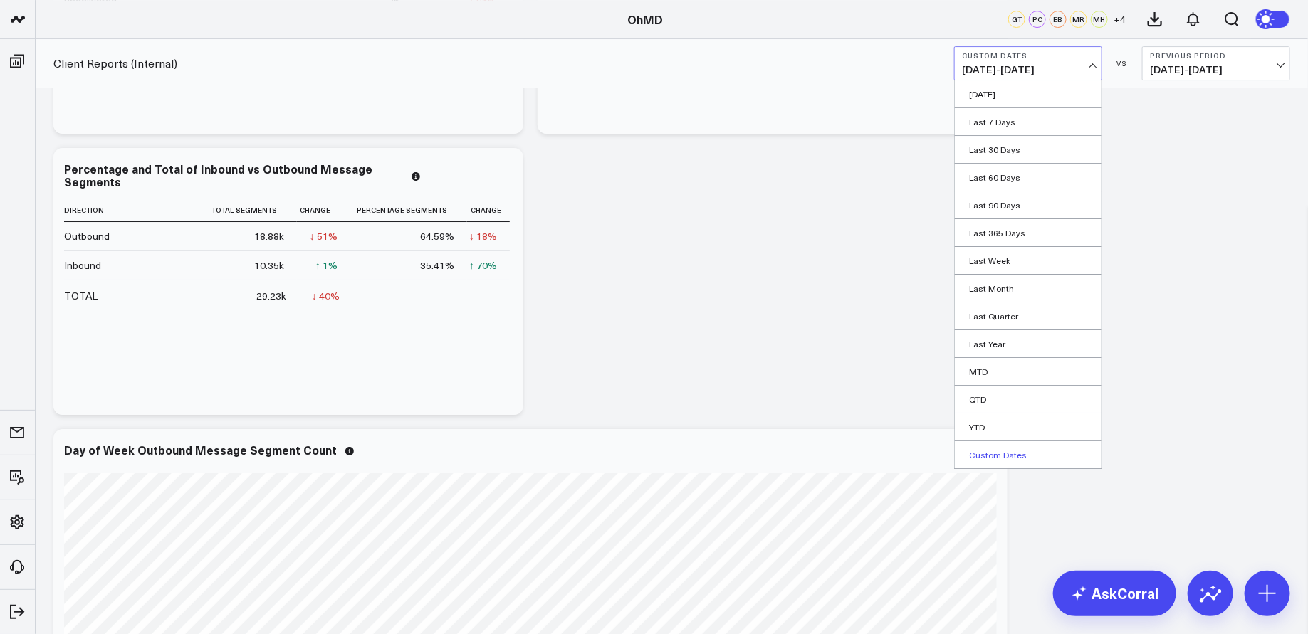
click at [1013, 444] on link "Custom Dates" at bounding box center [1028, 454] width 147 height 27
select select "8"
select select "2025"
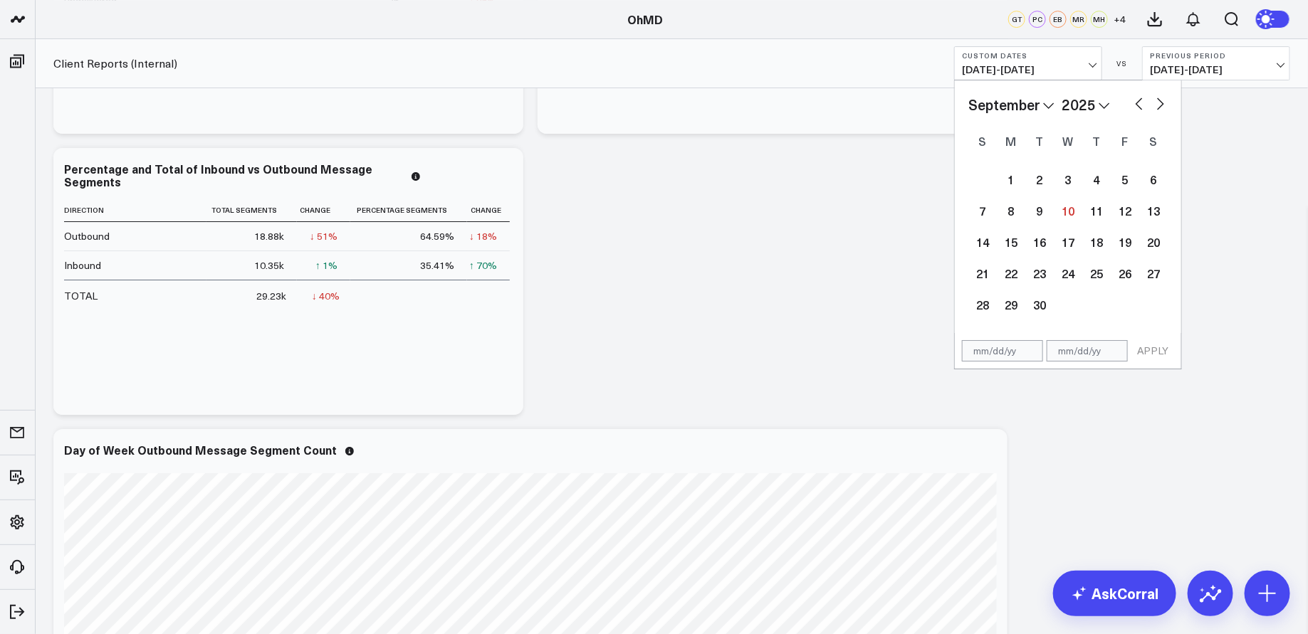
click at [1136, 99] on button "button" at bounding box center [1139, 102] width 14 height 17
select select "7"
select select "2025"
click at [1140, 99] on button "button" at bounding box center [1139, 102] width 14 height 17
select select "6"
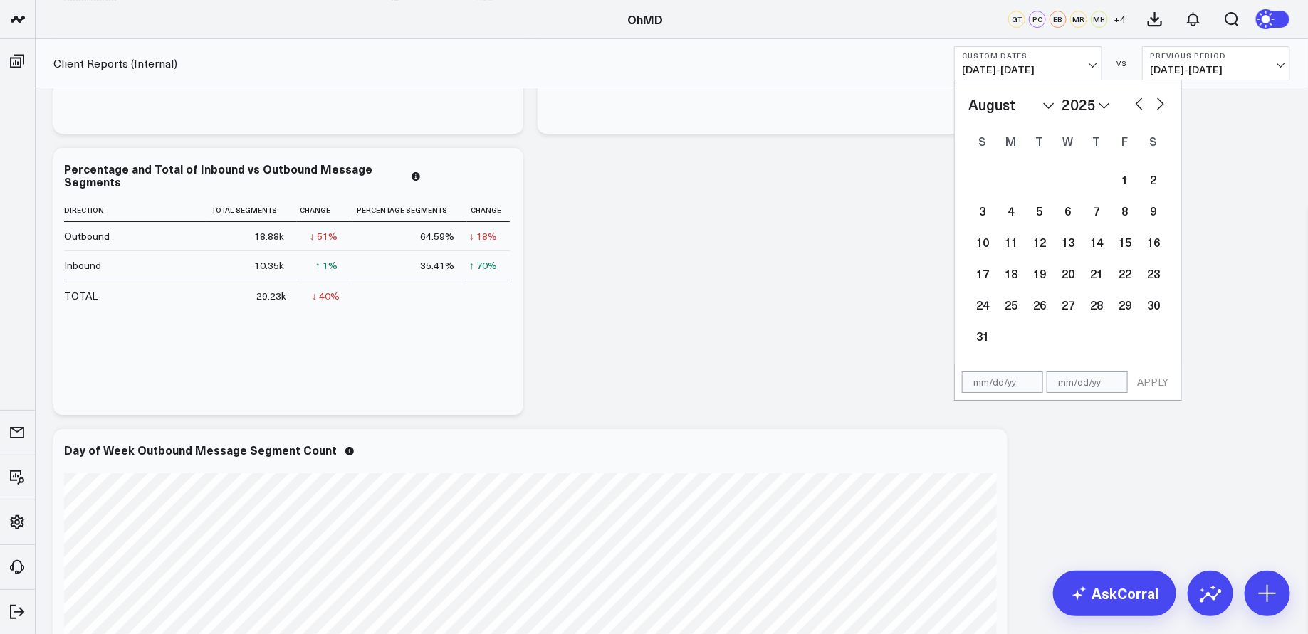
select select "2025"
click at [1038, 184] on div "1" at bounding box center [1039, 179] width 28 height 28
type input "[DATE]"
select select "6"
select select "2025"
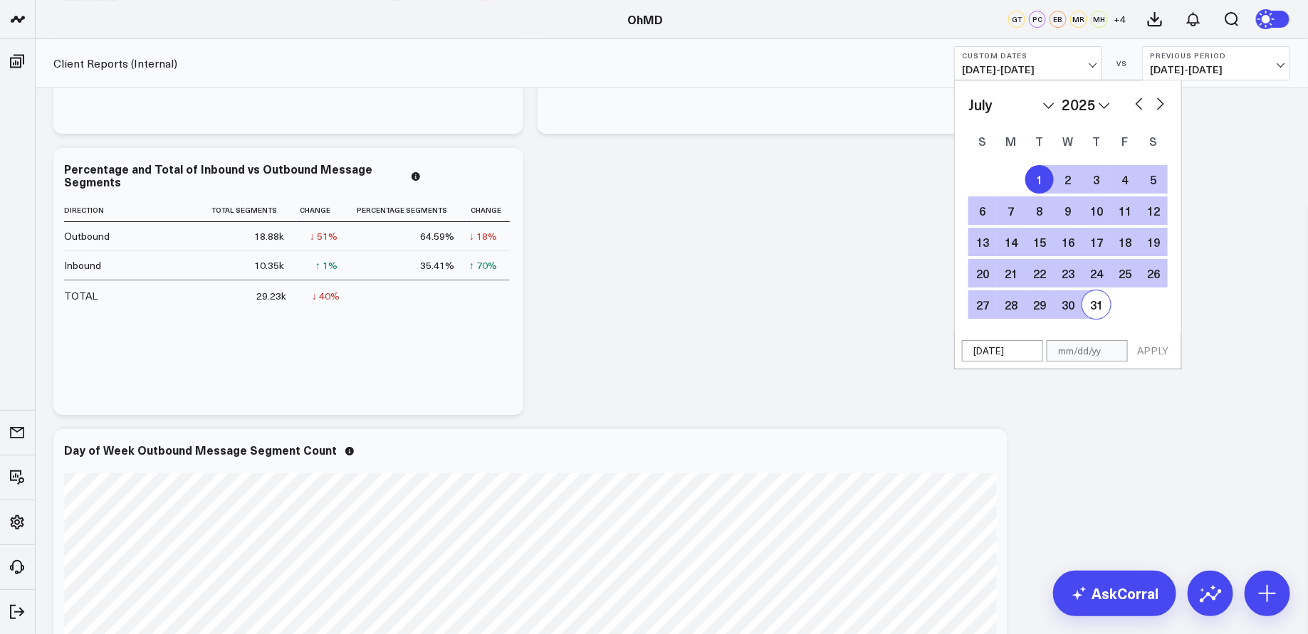
click at [1104, 315] on div "31" at bounding box center [1096, 304] width 28 height 28
type input "[DATE]"
select select "6"
select select "2025"
click at [1145, 346] on button "APPLY" at bounding box center [1152, 350] width 43 height 21
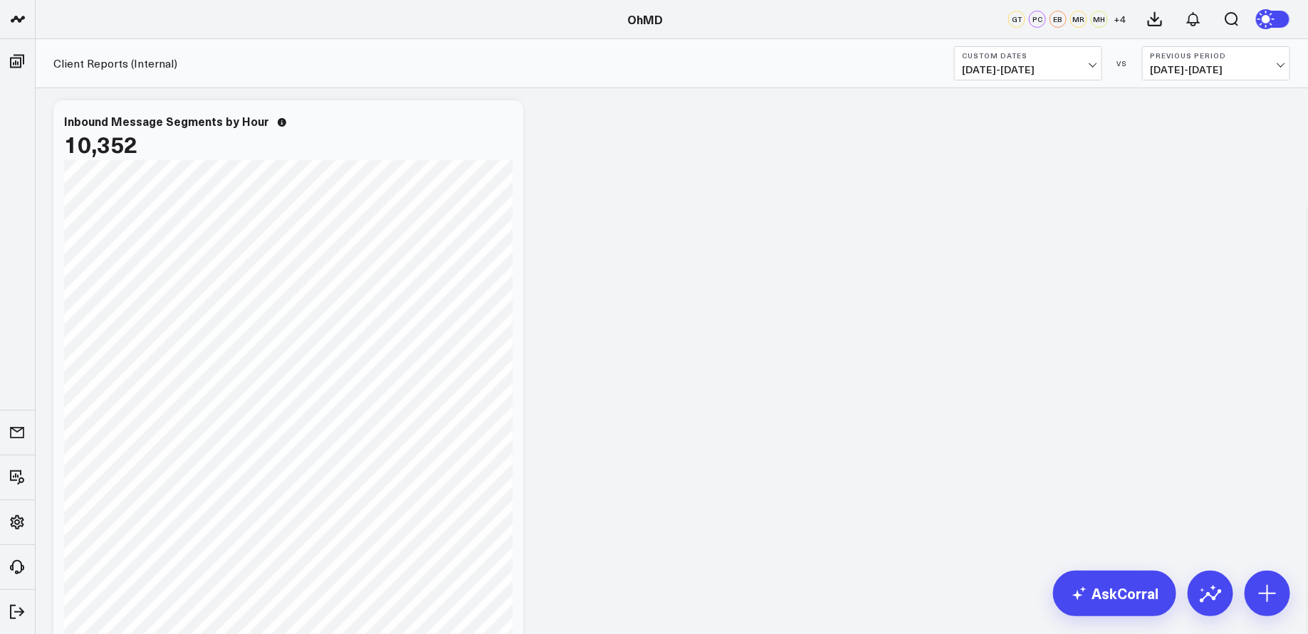
scroll to position [0, 0]
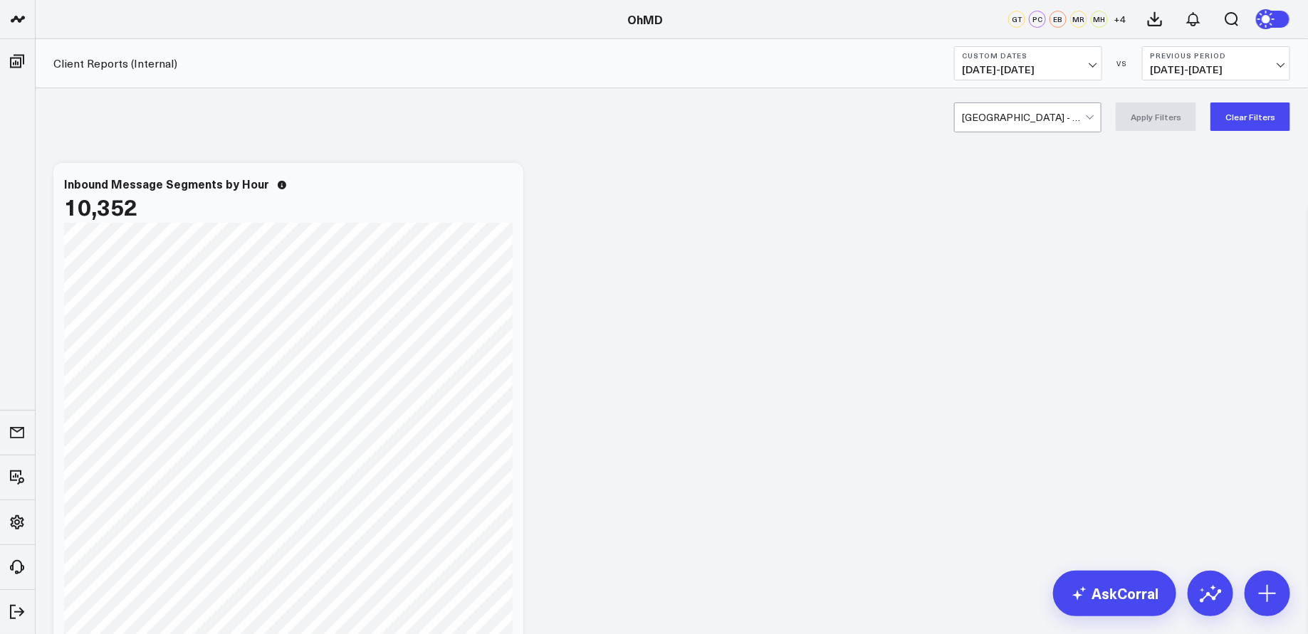
click at [1089, 64] on span "[DATE] - [DATE]" at bounding box center [1028, 69] width 132 height 11
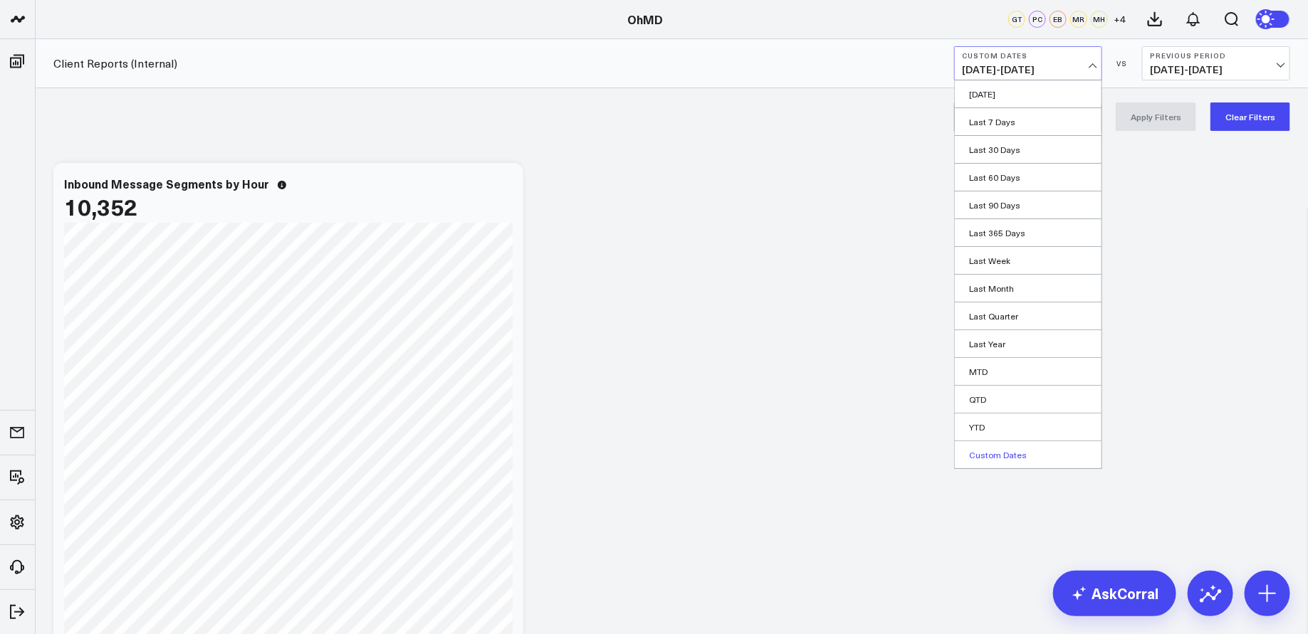
click at [1007, 452] on link "Custom Dates" at bounding box center [1028, 454] width 147 height 27
select select "8"
select select "2025"
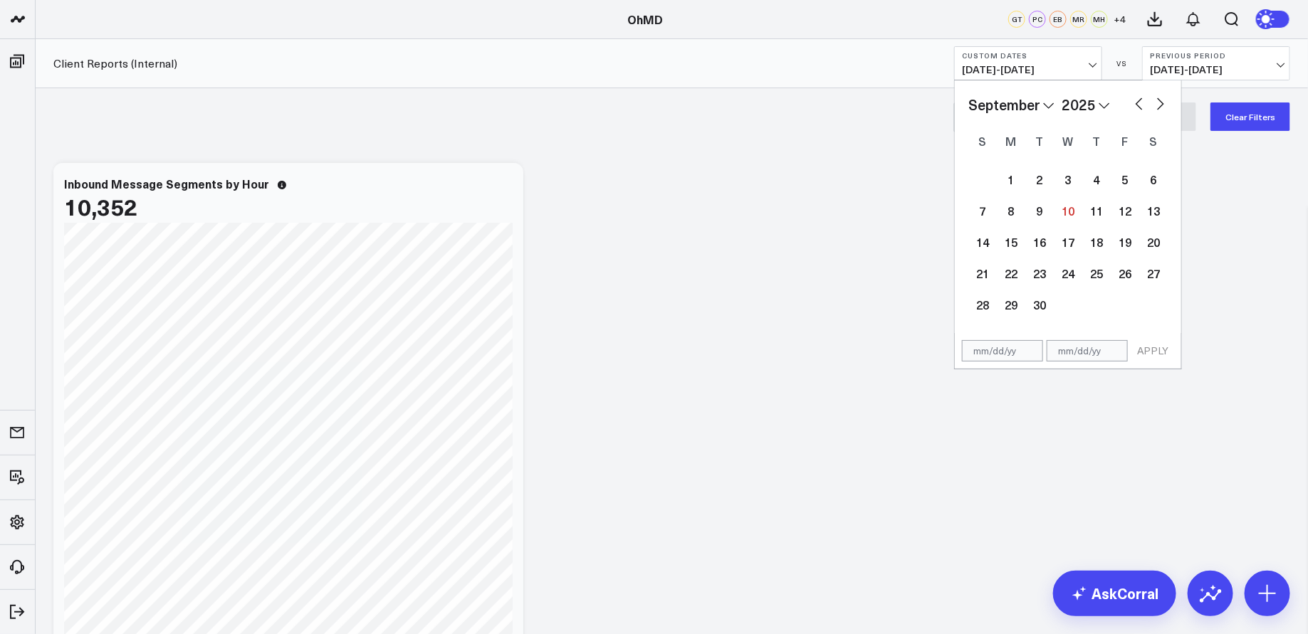
click at [1138, 98] on button "button" at bounding box center [1139, 102] width 14 height 17
select select "7"
select select "2025"
click at [1138, 98] on button "button" at bounding box center [1139, 102] width 14 height 17
select select "6"
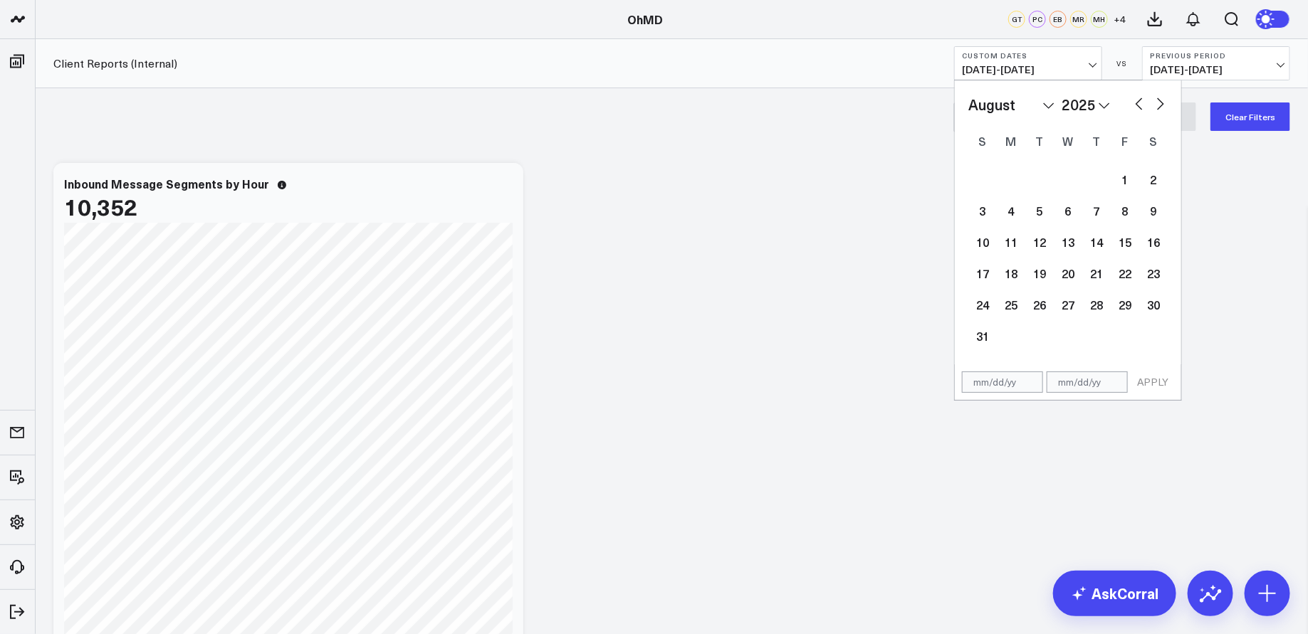
select select "2025"
click at [1138, 98] on button "button" at bounding box center [1139, 102] width 14 height 17
select select "5"
select select "2025"
click at [983, 179] on div "1" at bounding box center [982, 179] width 28 height 28
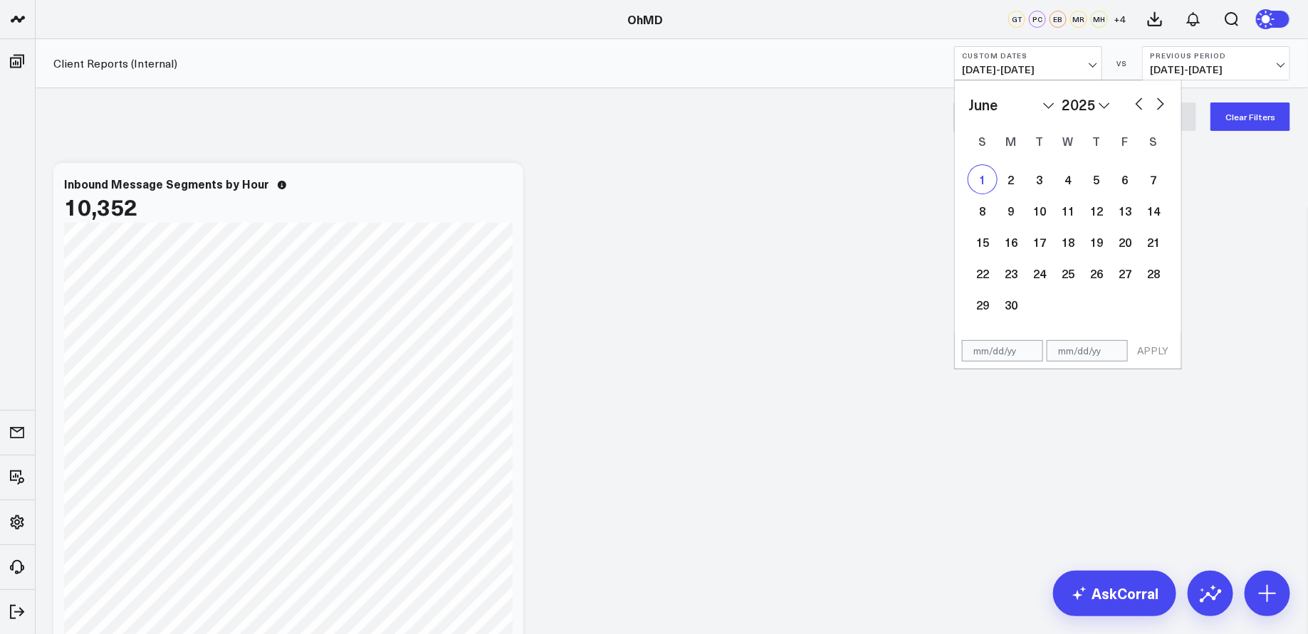
type input "[DATE]"
select select "5"
select select "2025"
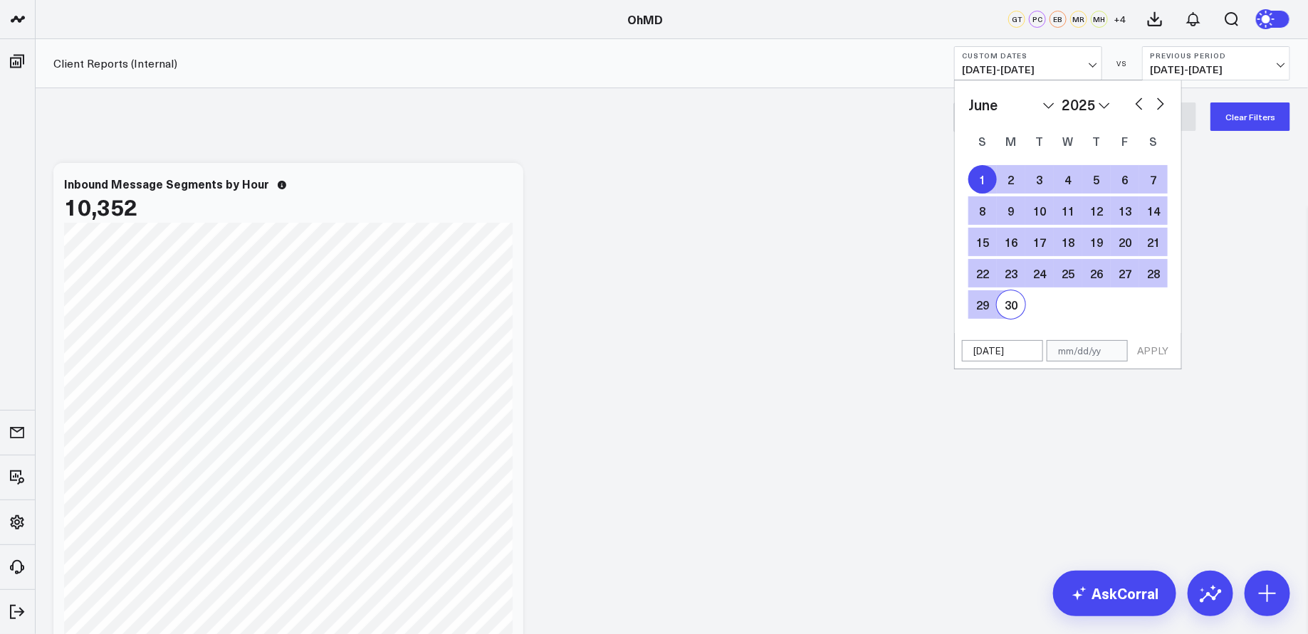
click at [1015, 300] on div "30" at bounding box center [1011, 304] width 28 height 28
type input "[DATE]"
select select "5"
select select "2025"
click at [1152, 350] on button "APPLY" at bounding box center [1152, 350] width 43 height 21
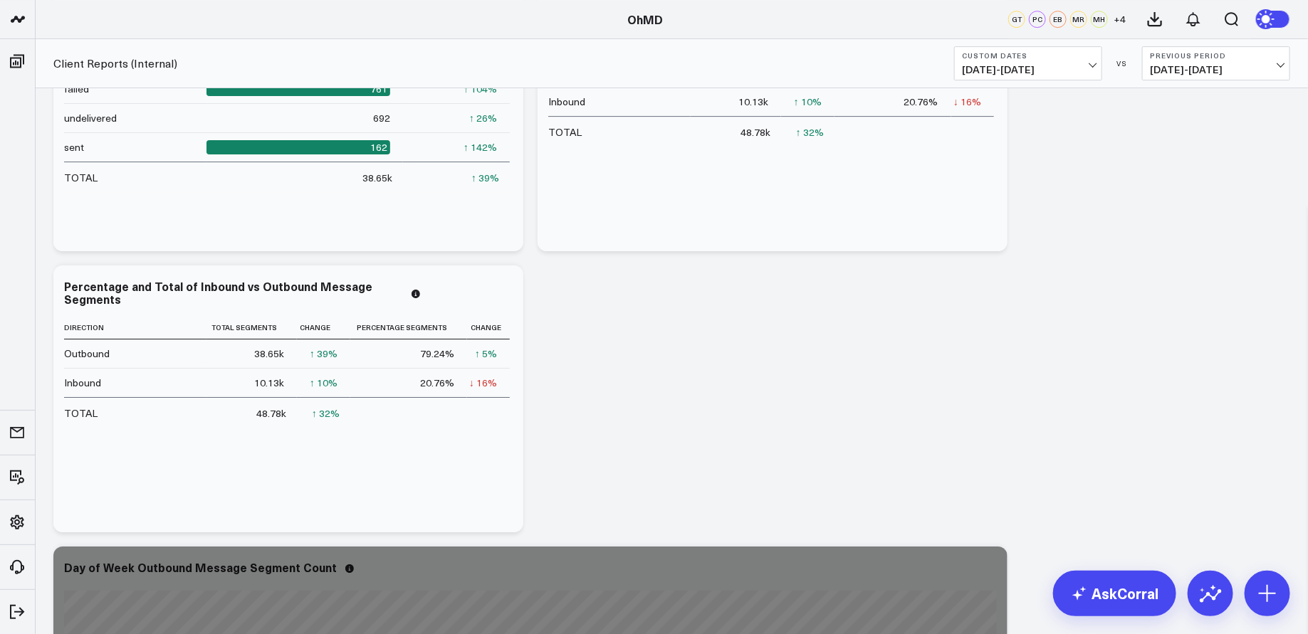
scroll to position [2233, 0]
